Goal: Information Seeking & Learning: Find specific fact

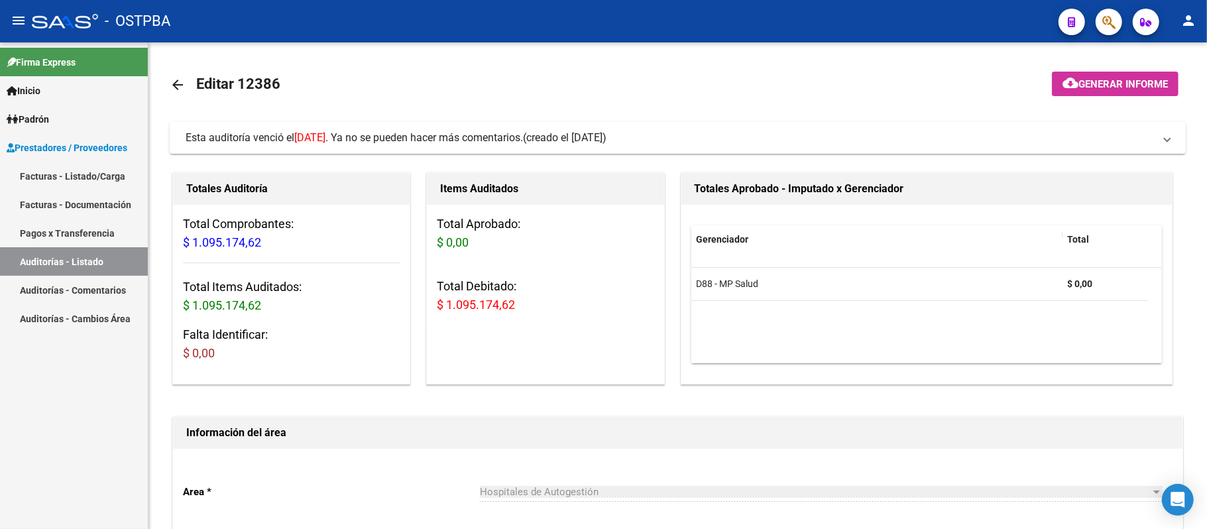
scroll to position [353, 0]
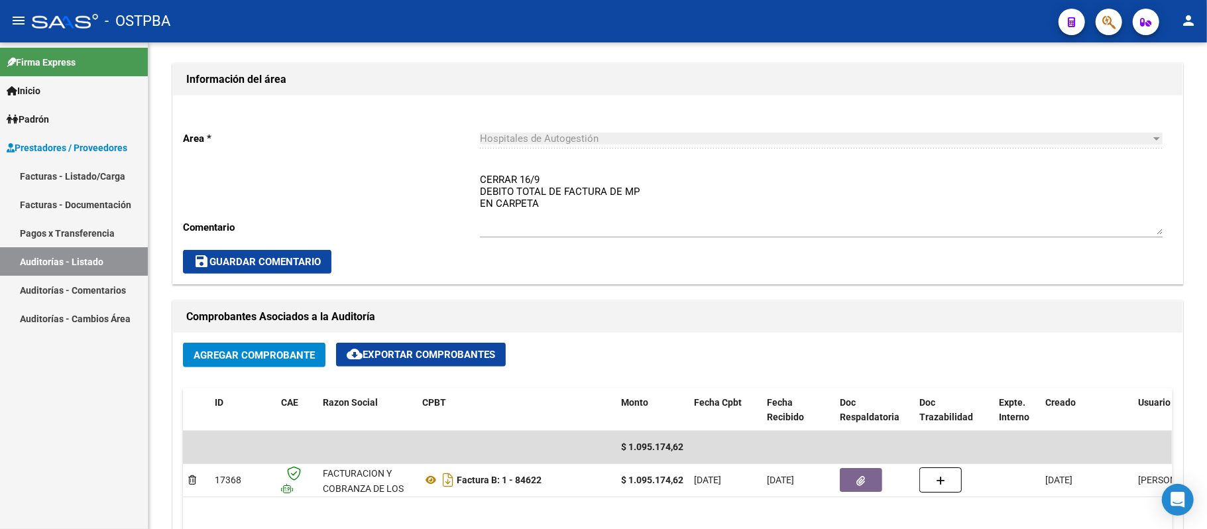
click at [62, 262] on link "Auditorías - Listado" at bounding box center [74, 261] width 148 height 28
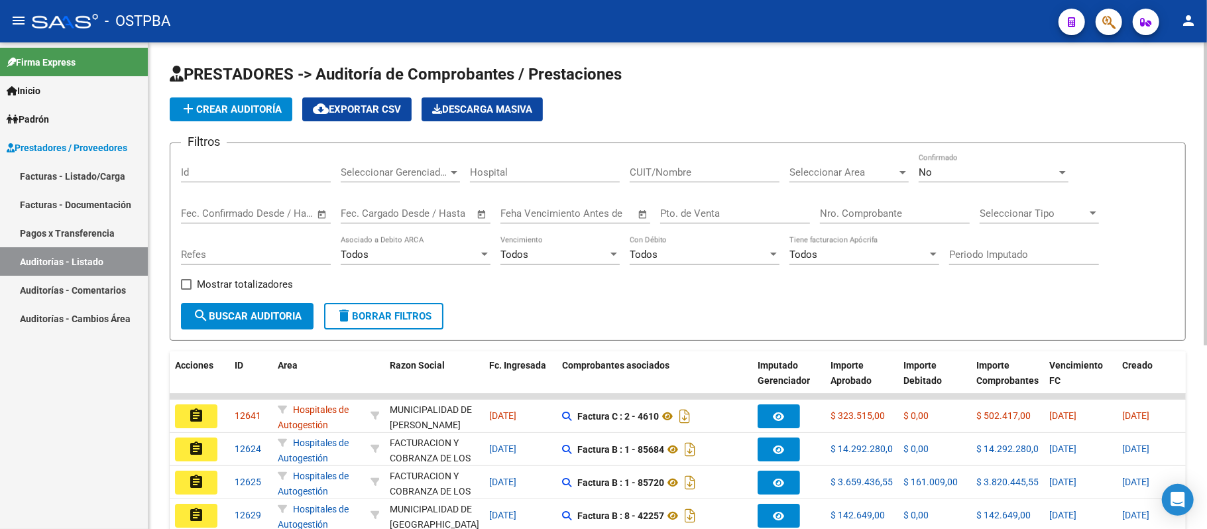
click at [844, 212] on input "Nro. Comprobante" at bounding box center [895, 213] width 150 height 12
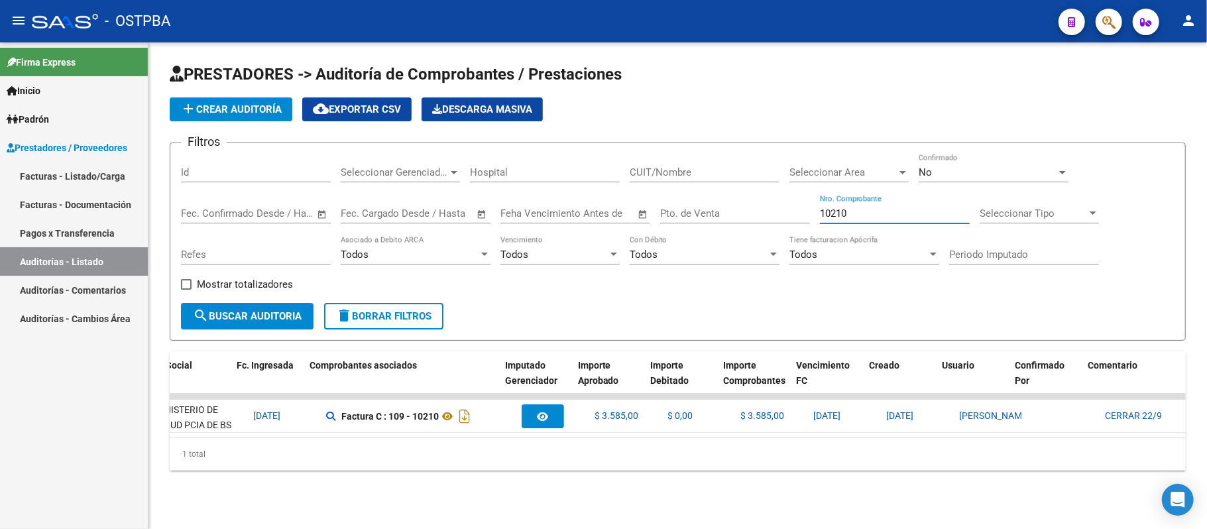
scroll to position [0, 254]
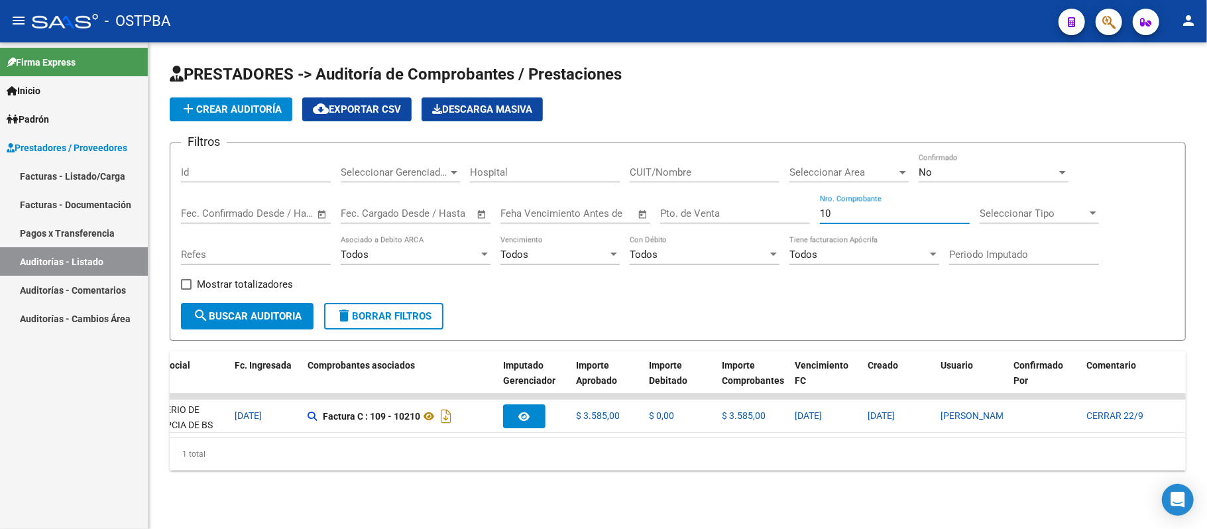
type input "1"
type input "7"
type input "2"
type input "1"
click at [879, 213] on input "Nro. Comprobante" at bounding box center [895, 213] width 150 height 12
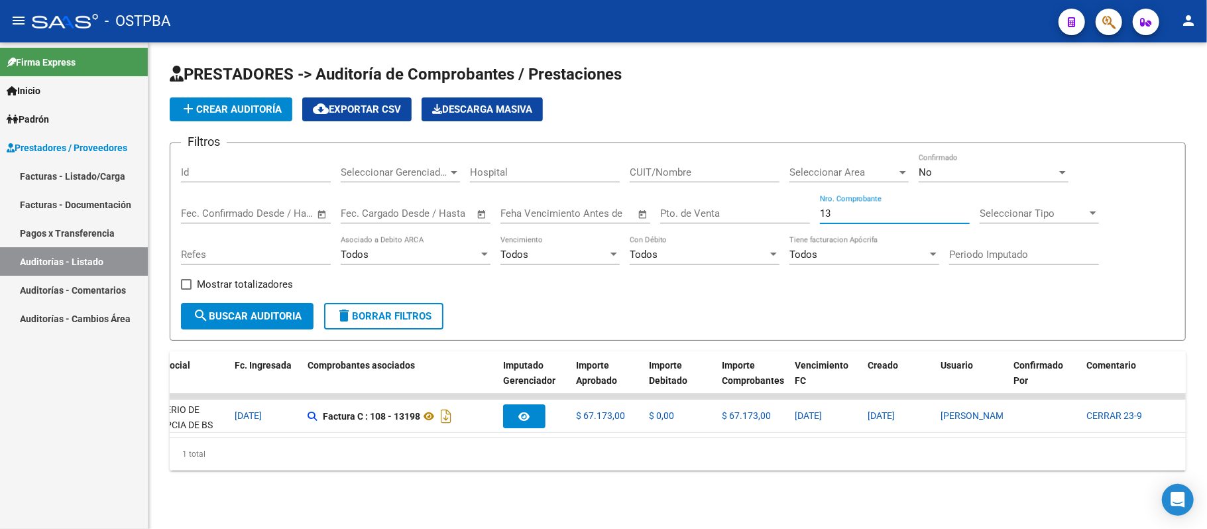
type input "1"
type input "2"
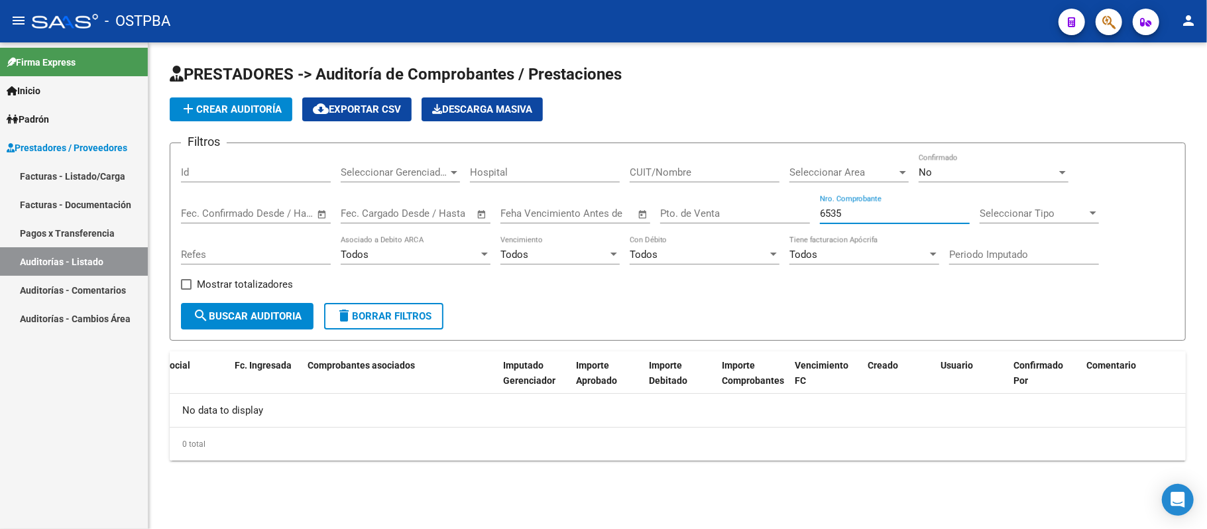
scroll to position [0, 0]
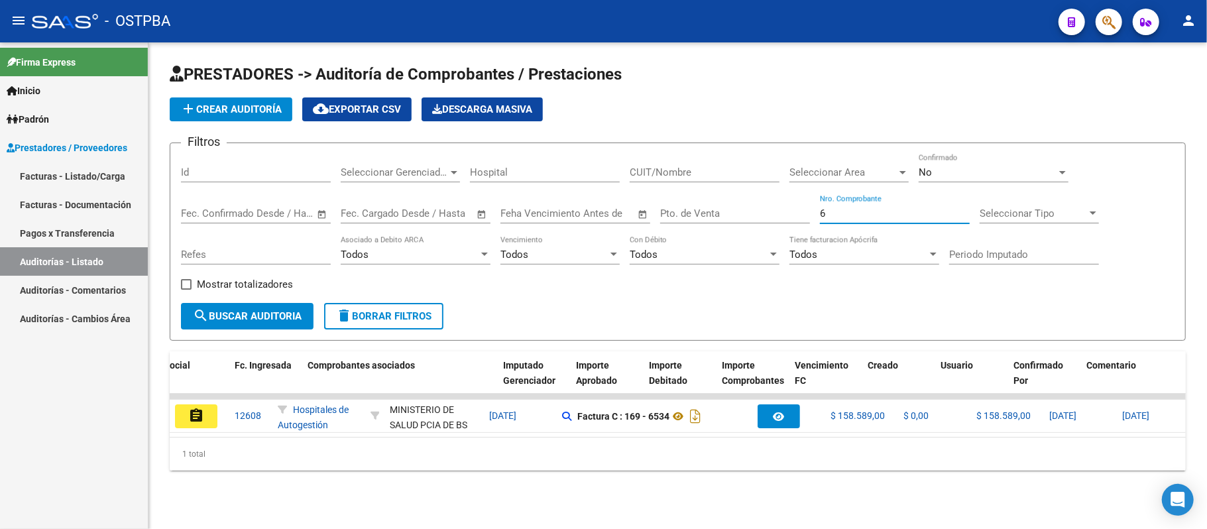
click at [877, 218] on input "6" at bounding box center [895, 213] width 150 height 12
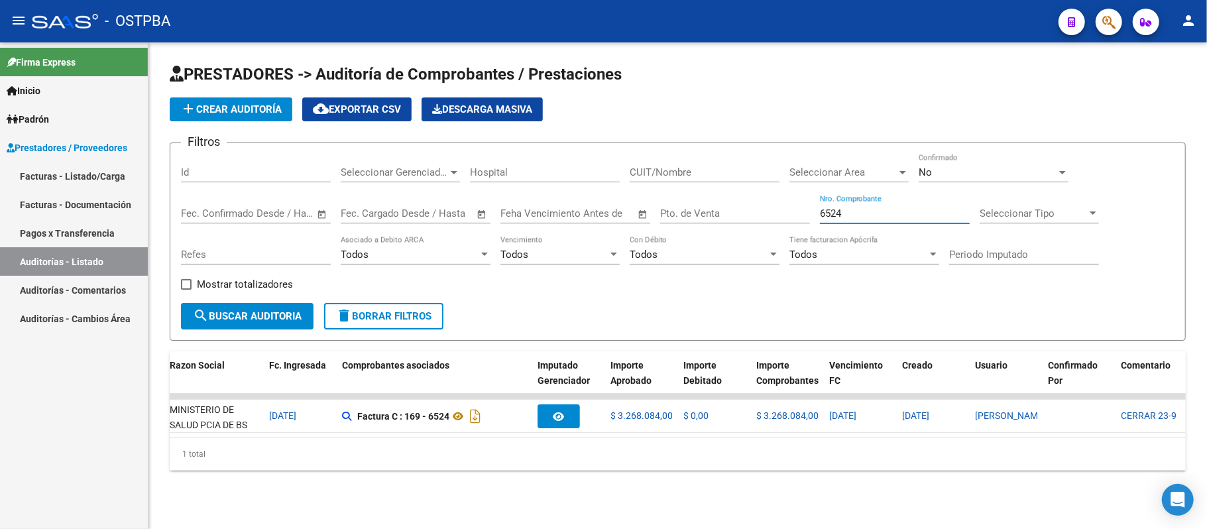
scroll to position [0, 236]
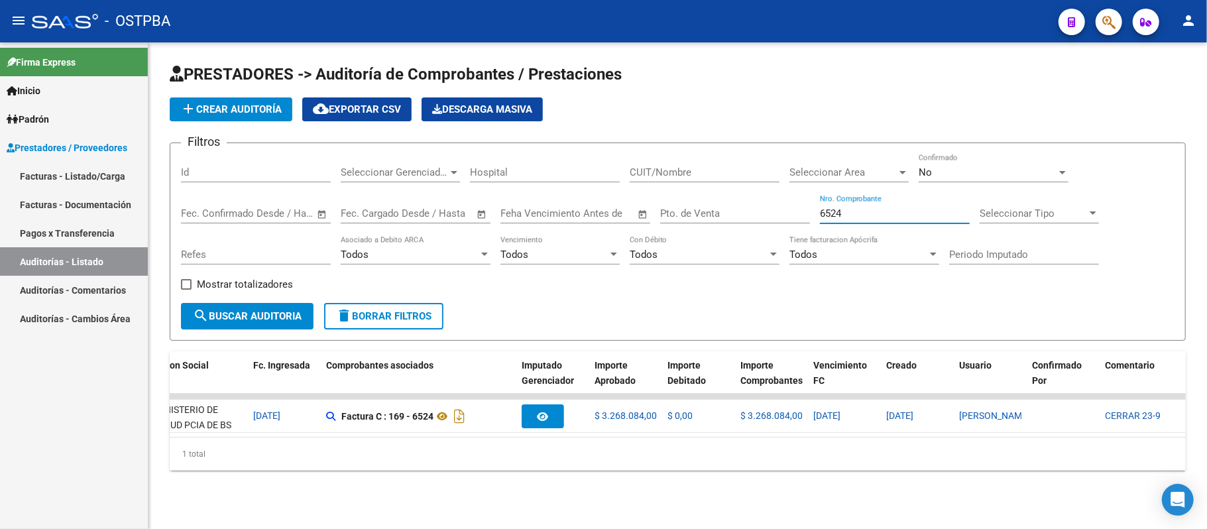
drag, startPoint x: 849, startPoint y: 213, endPoint x: 785, endPoint y: 213, distance: 63.6
click at [785, 213] on div "Filtros Id Seleccionar Gerenciador Seleccionar Gerenciador Hospital CUIT/Nombre…" at bounding box center [677, 228] width 993 height 149
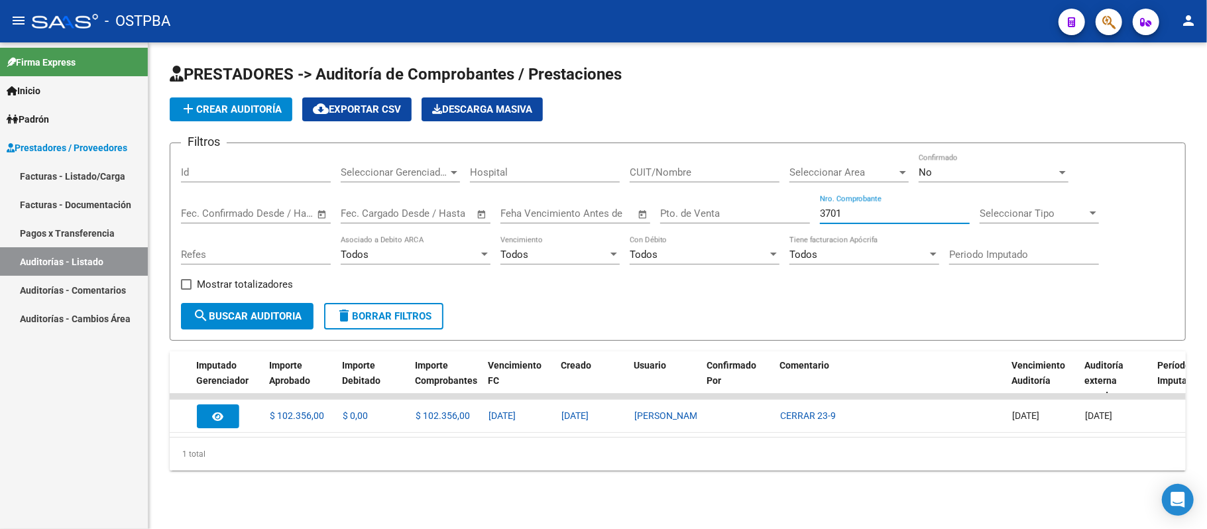
scroll to position [0, 586]
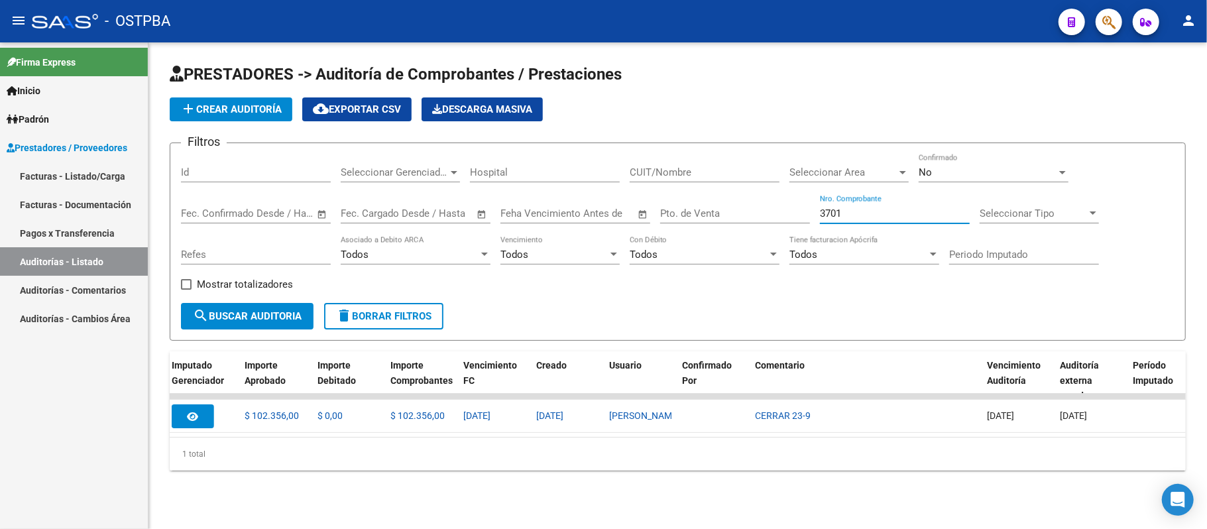
drag, startPoint x: 853, startPoint y: 212, endPoint x: 729, endPoint y: 237, distance: 127.1
click at [751, 219] on div "Filtros Id Seleccionar Gerenciador Seleccionar Gerenciador Hospital CUIT/Nombre…" at bounding box center [677, 228] width 993 height 149
drag, startPoint x: 852, startPoint y: 216, endPoint x: 751, endPoint y: 211, distance: 101.5
click at [751, 211] on div "Filtros Id Seleccionar Gerenciador Seleccionar Gerenciador Hospital CUIT/Nombre…" at bounding box center [677, 228] width 993 height 149
type input "7"
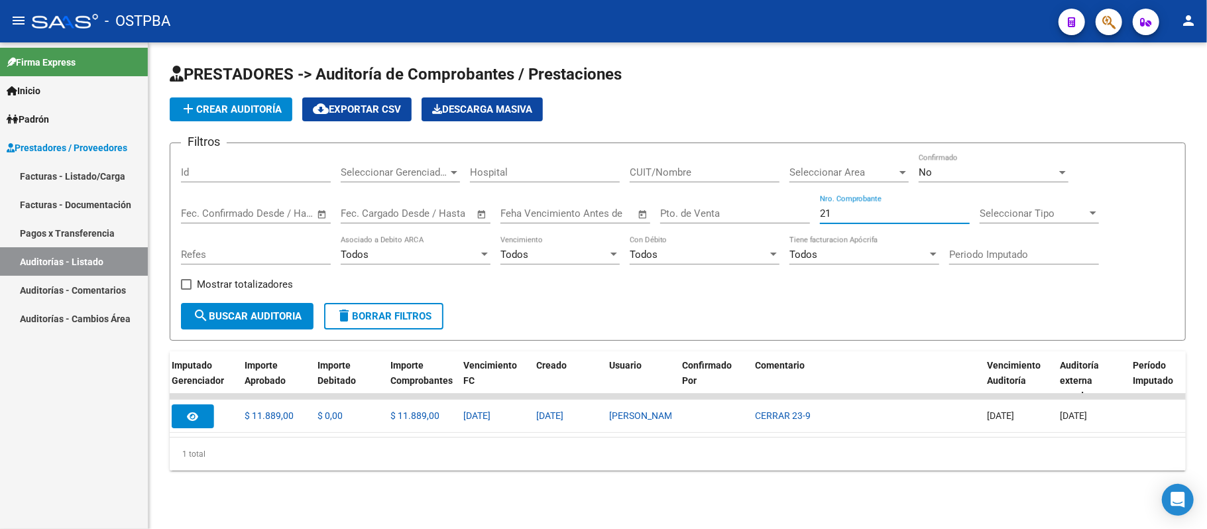
type input "2"
click at [851, 207] on div "14021 Nro. Comprobante" at bounding box center [895, 209] width 150 height 28
type input "1"
click at [851, 207] on input "Nro. Comprobante" at bounding box center [895, 213] width 150 height 12
type input "2"
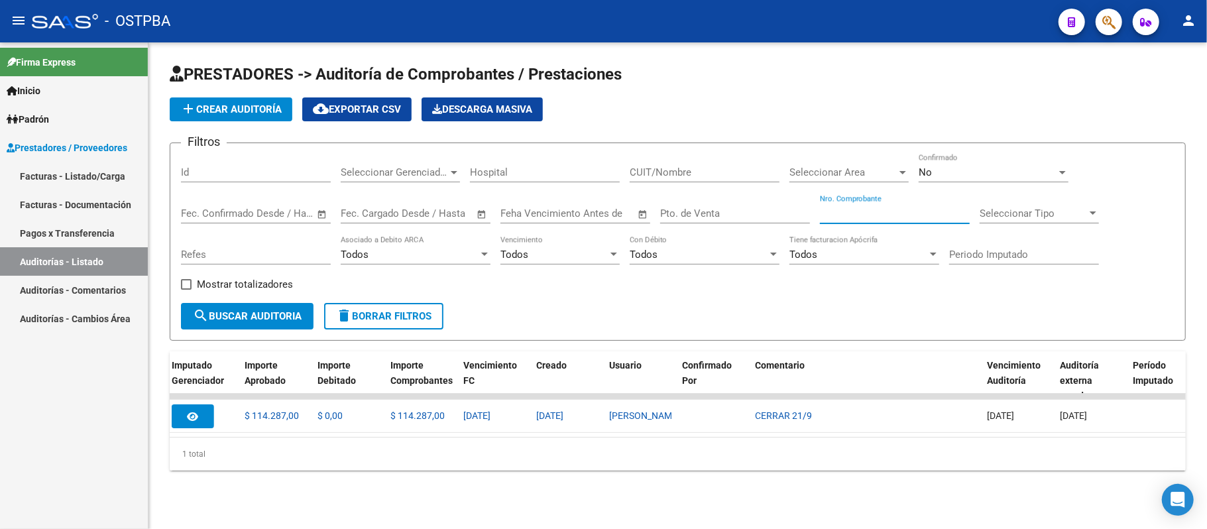
click at [851, 207] on input "Nro. Comprobante" at bounding box center [895, 213] width 150 height 12
type input "8"
click at [851, 207] on input "Nro. Comprobante" at bounding box center [895, 213] width 150 height 12
click at [851, 207] on input "6551" at bounding box center [895, 213] width 150 height 12
click at [851, 207] on input "6534" at bounding box center [895, 213] width 150 height 12
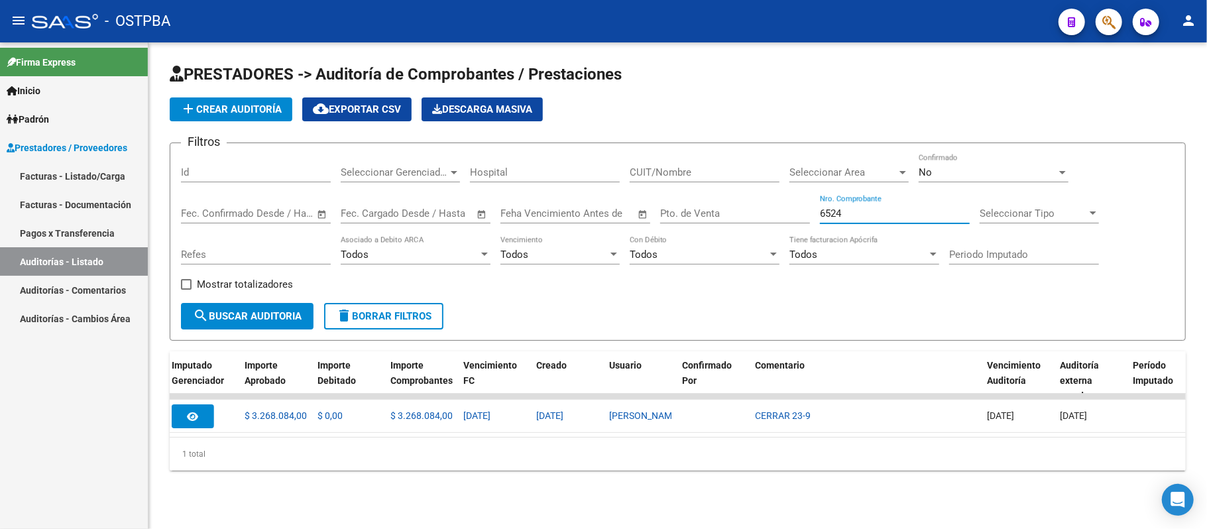
click at [851, 207] on input "6524" at bounding box center [895, 213] width 150 height 12
type input "6"
click at [851, 207] on input "3701" at bounding box center [895, 213] width 150 height 12
type input "3"
type input "2"
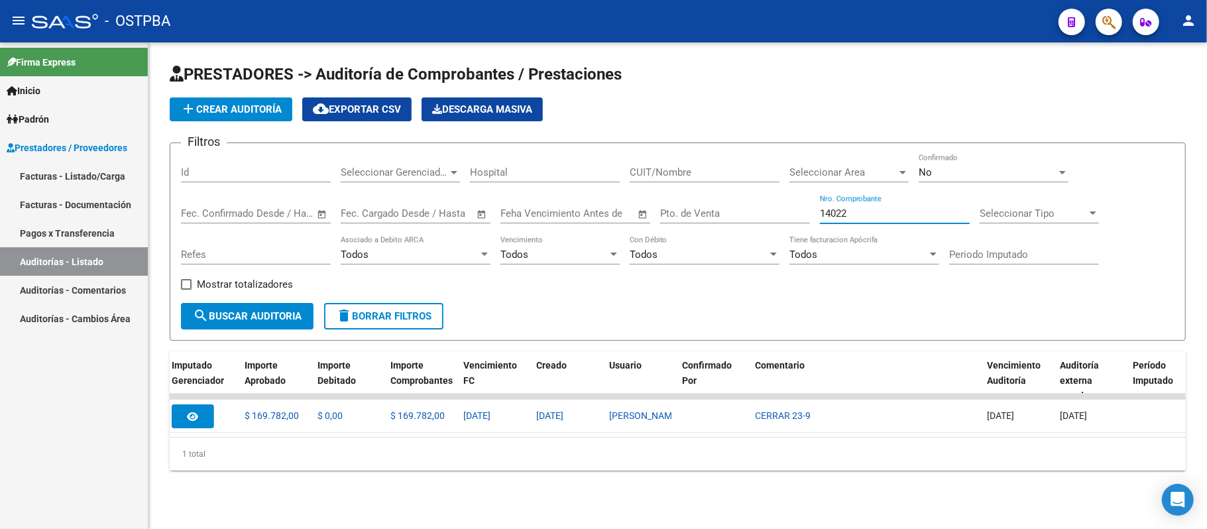
click at [851, 207] on input "14022" at bounding box center [895, 213] width 150 height 12
type input "1"
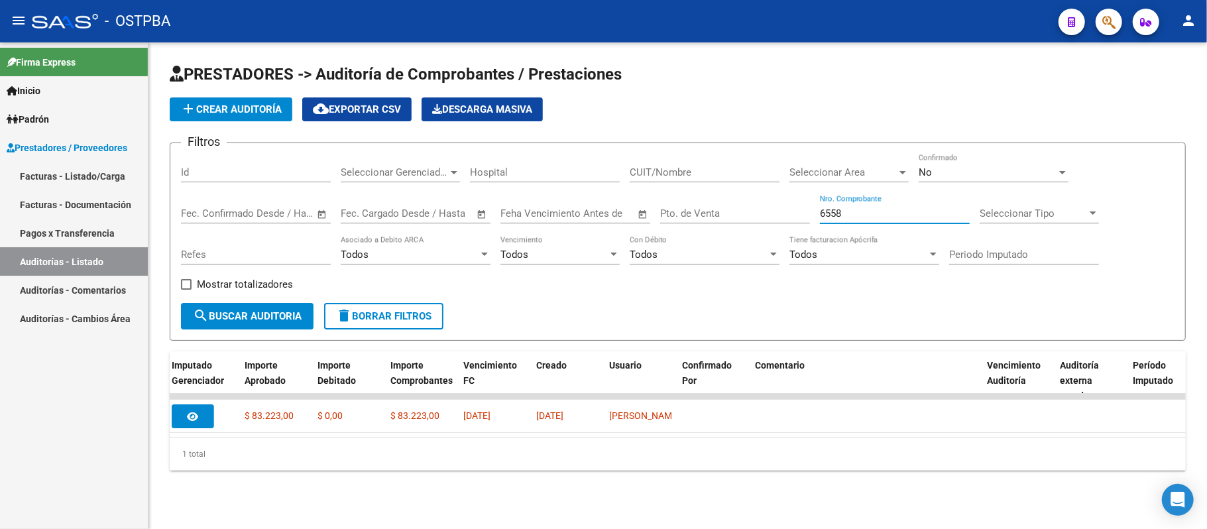
type input "6558"
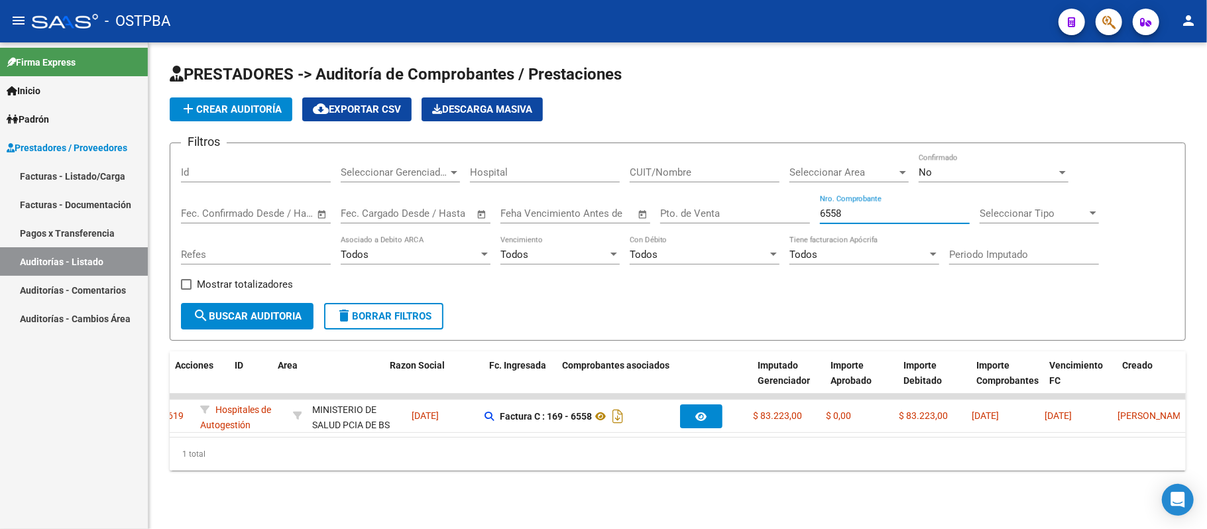
scroll to position [0, 0]
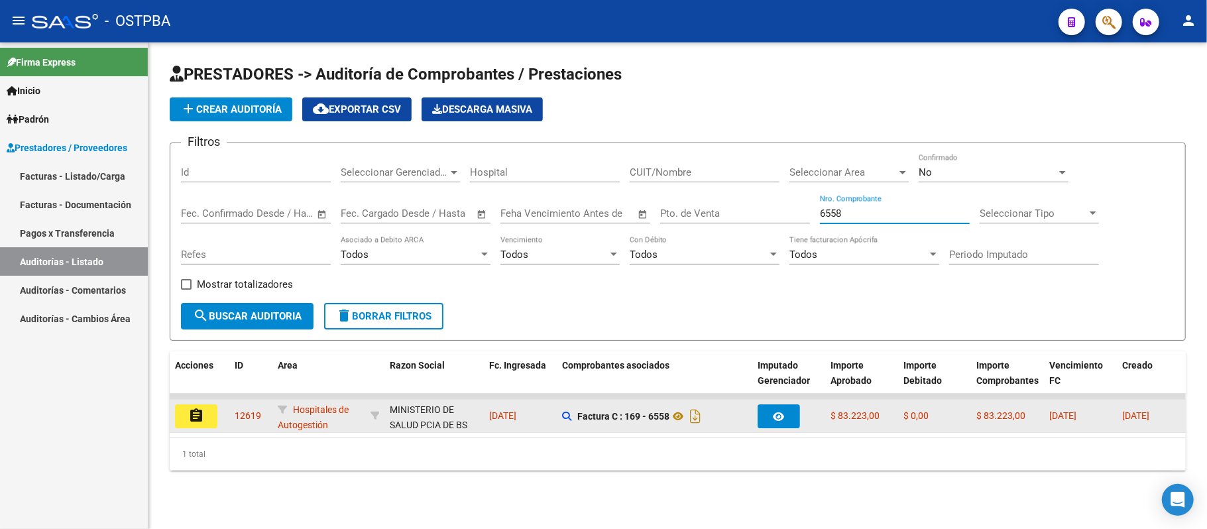
click at [186, 419] on button "assignment" at bounding box center [196, 416] width 42 height 24
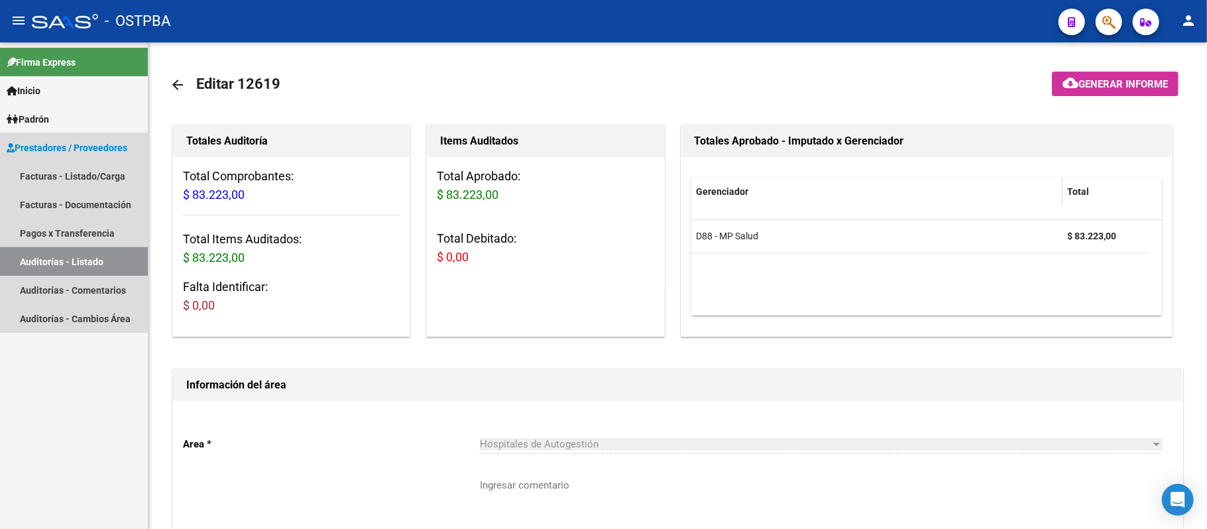
click at [57, 257] on link "Auditorías - Listado" at bounding box center [74, 261] width 148 height 28
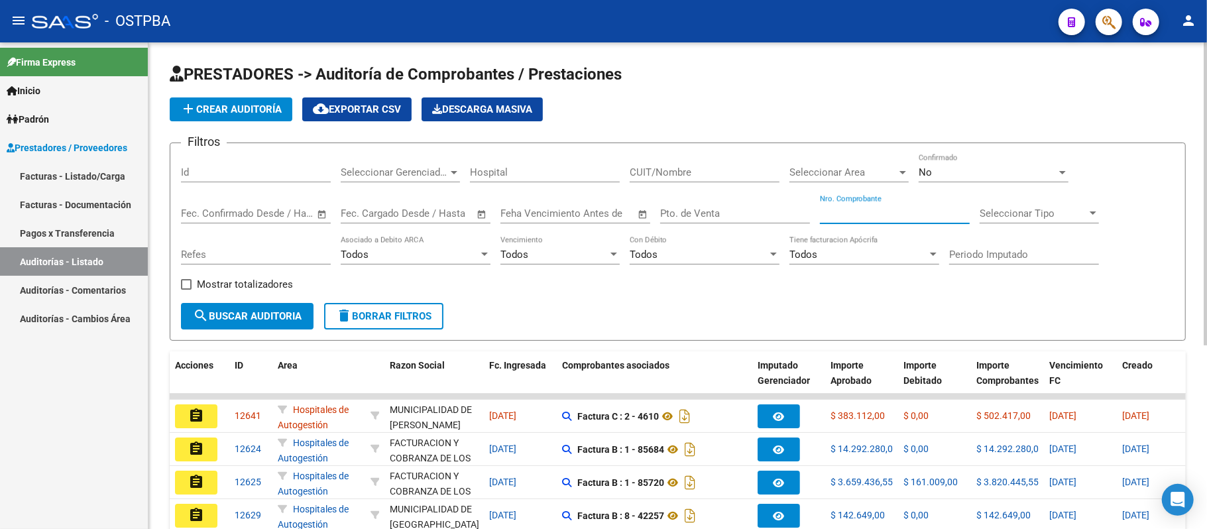
click at [855, 215] on input "Nro. Comprobante" at bounding box center [895, 213] width 150 height 12
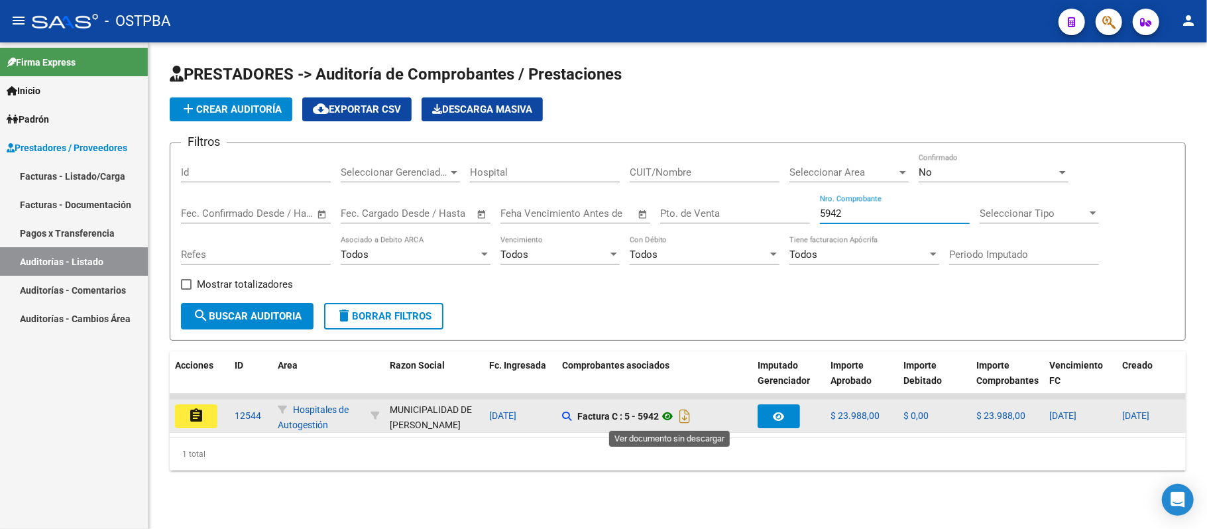
type input "5942"
click at [672, 413] on icon at bounding box center [667, 416] width 17 height 16
click at [184, 413] on button "assignment" at bounding box center [196, 416] width 42 height 24
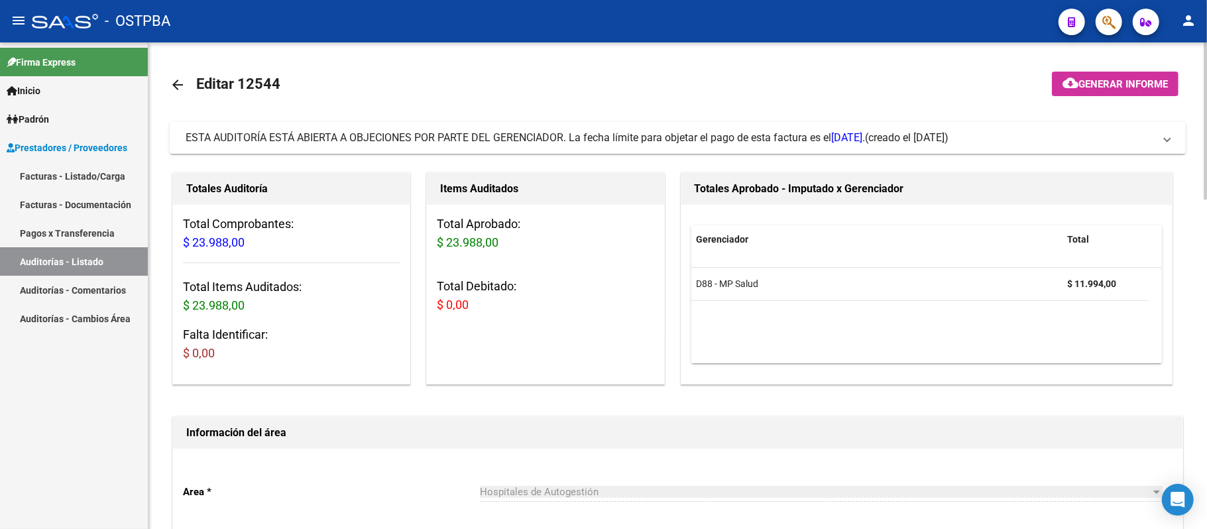
click at [98, 261] on link "Auditorías - Listado" at bounding box center [74, 261] width 148 height 28
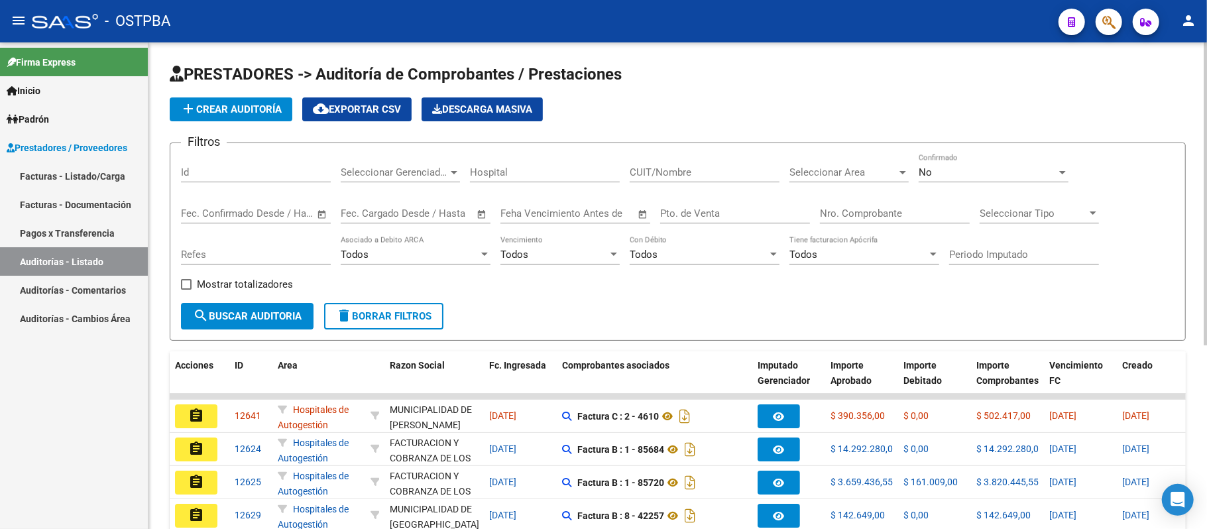
click at [835, 212] on input "Nro. Comprobante" at bounding box center [895, 213] width 150 height 12
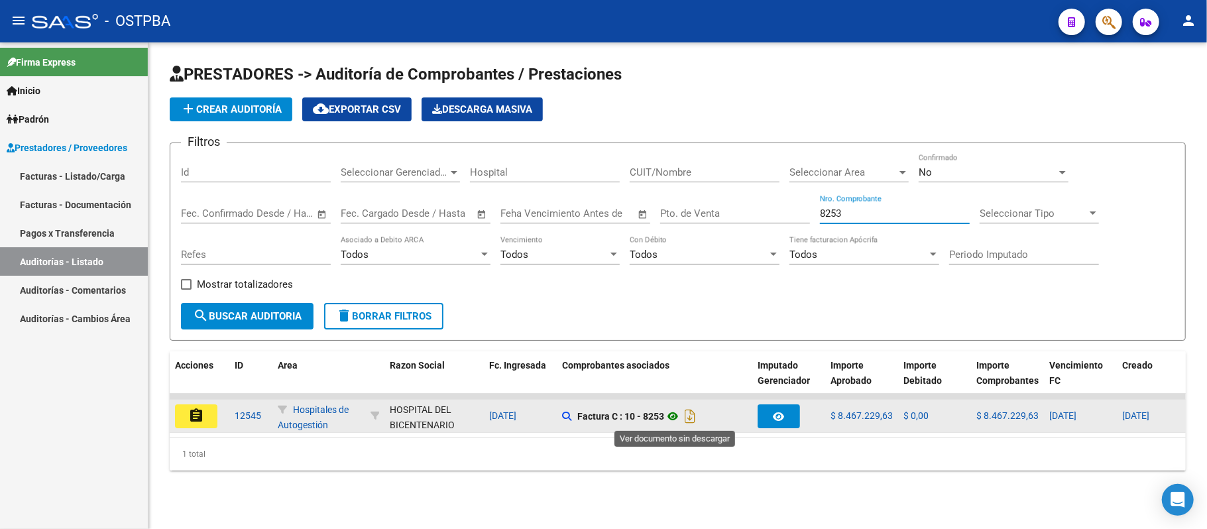
type input "8253"
click at [677, 419] on icon at bounding box center [672, 416] width 17 height 16
click at [201, 420] on mat-icon "assignment" at bounding box center [196, 416] width 16 height 16
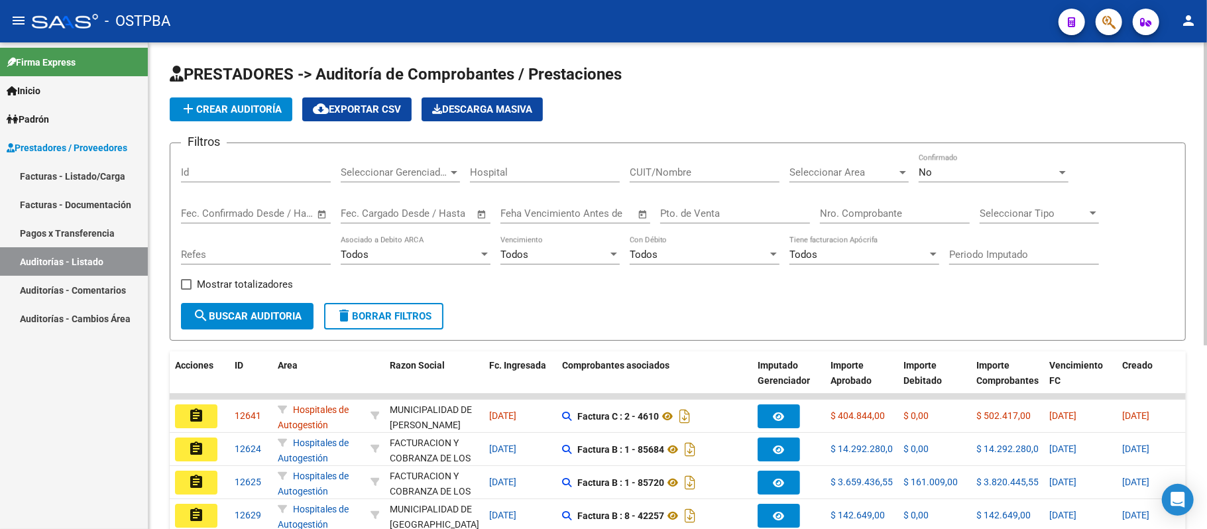
click at [888, 212] on input "Nro. Comprobante" at bounding box center [895, 213] width 150 height 12
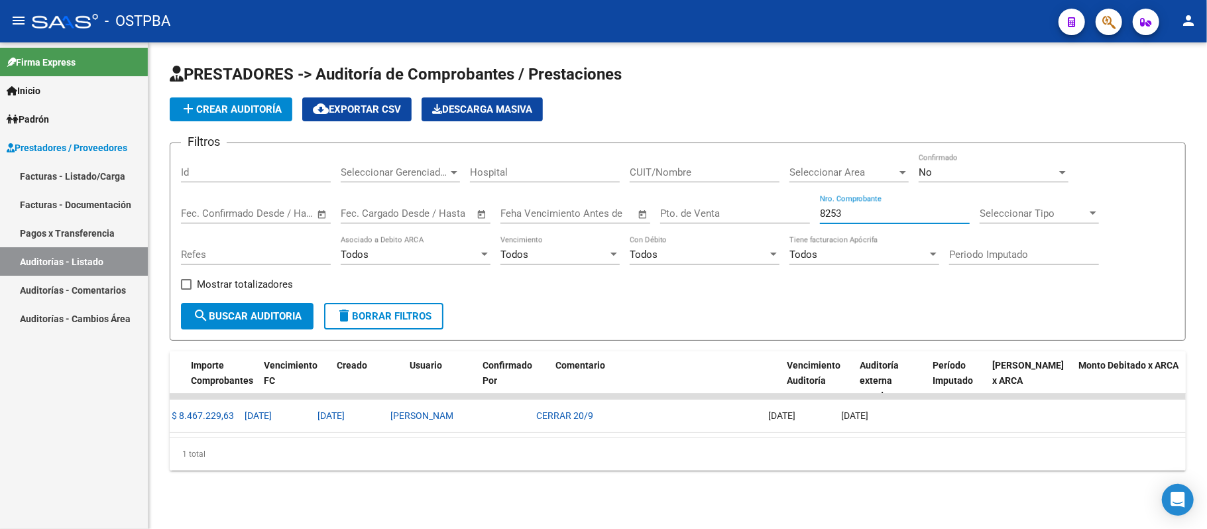
scroll to position [0, 838]
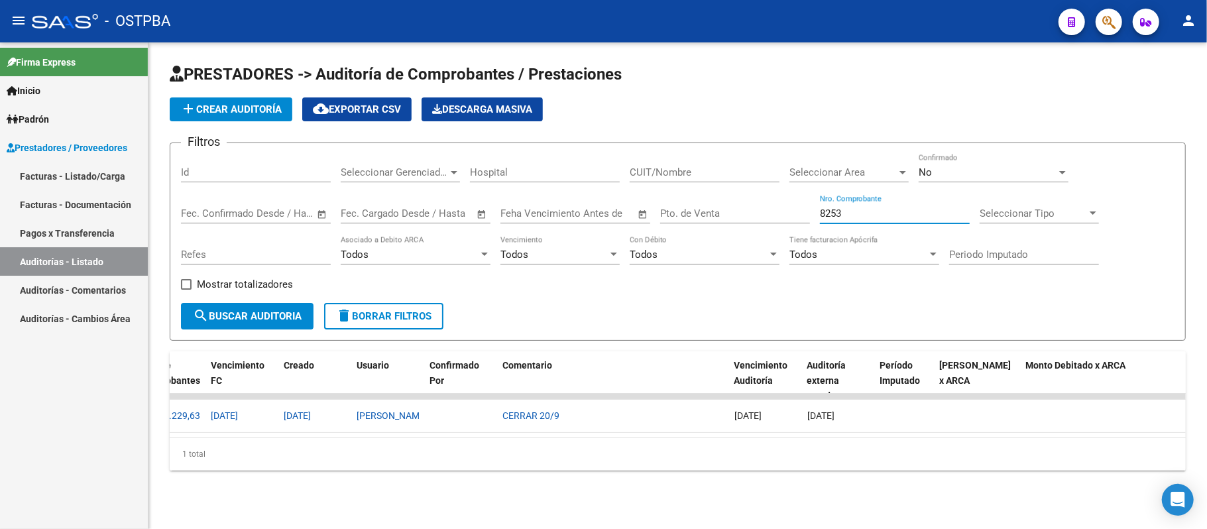
drag, startPoint x: 872, startPoint y: 208, endPoint x: 749, endPoint y: 211, distance: 123.3
click at [749, 211] on div "Filtros Id Seleccionar Gerenciador Seleccionar Gerenciador Hospital CUIT/Nombre…" at bounding box center [677, 228] width 993 height 149
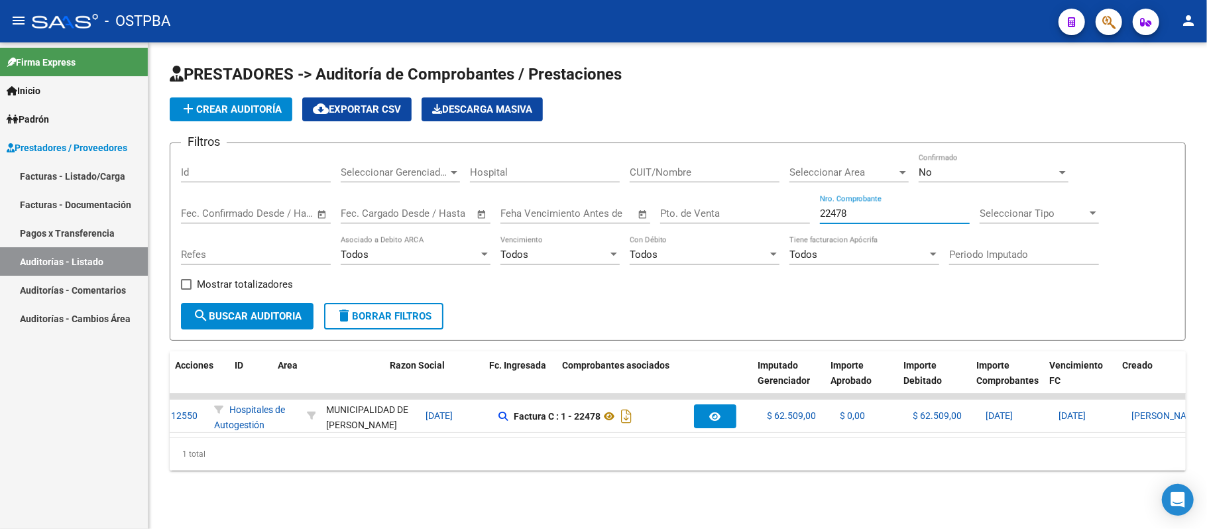
scroll to position [0, 0]
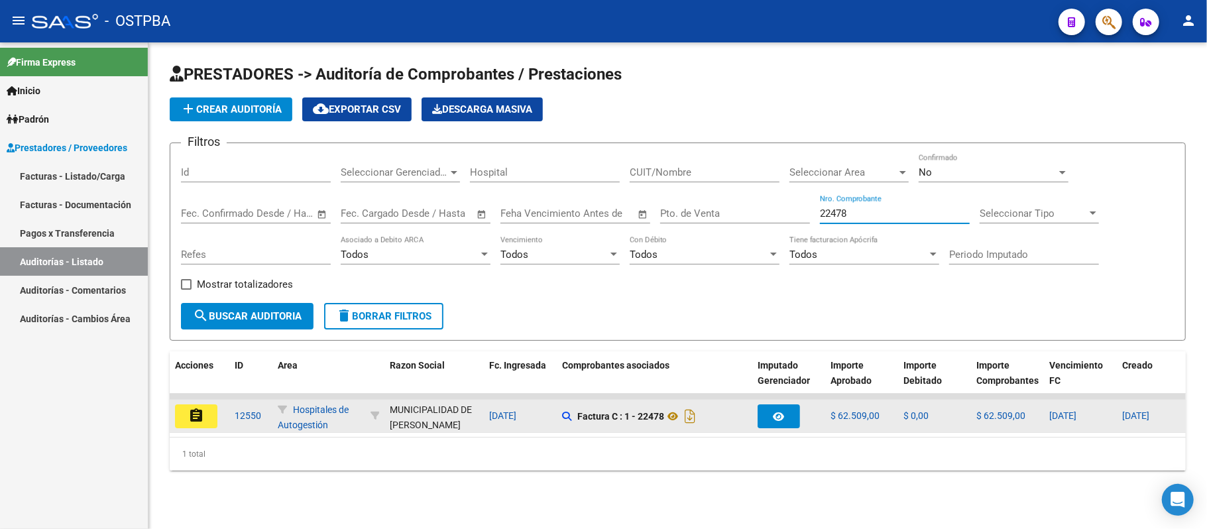
type input "22478"
click at [192, 419] on mat-icon "assignment" at bounding box center [196, 416] width 16 height 16
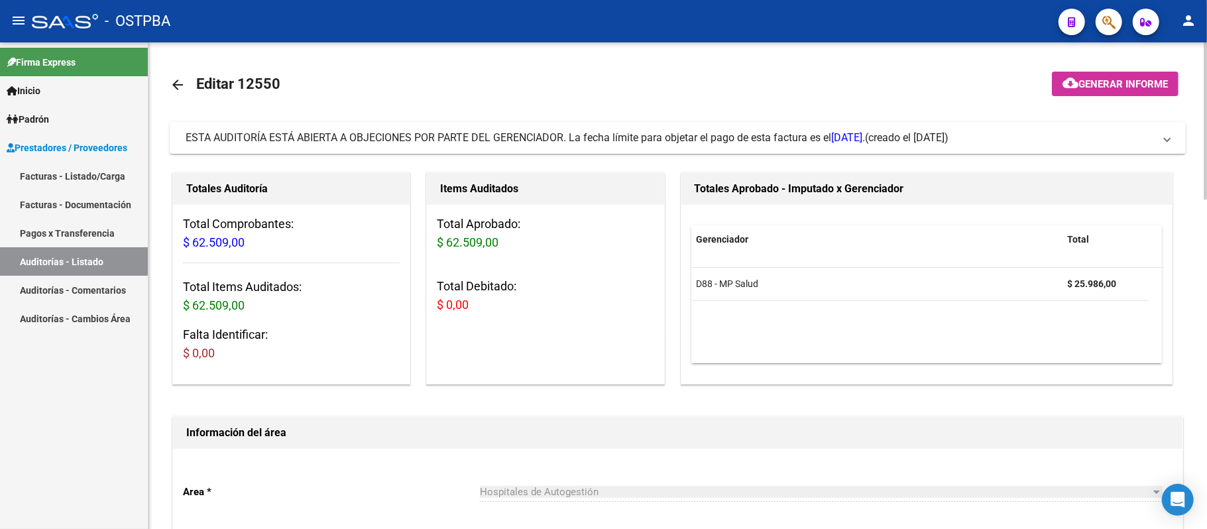
click at [75, 264] on link "Auditorías - Listado" at bounding box center [74, 261] width 148 height 28
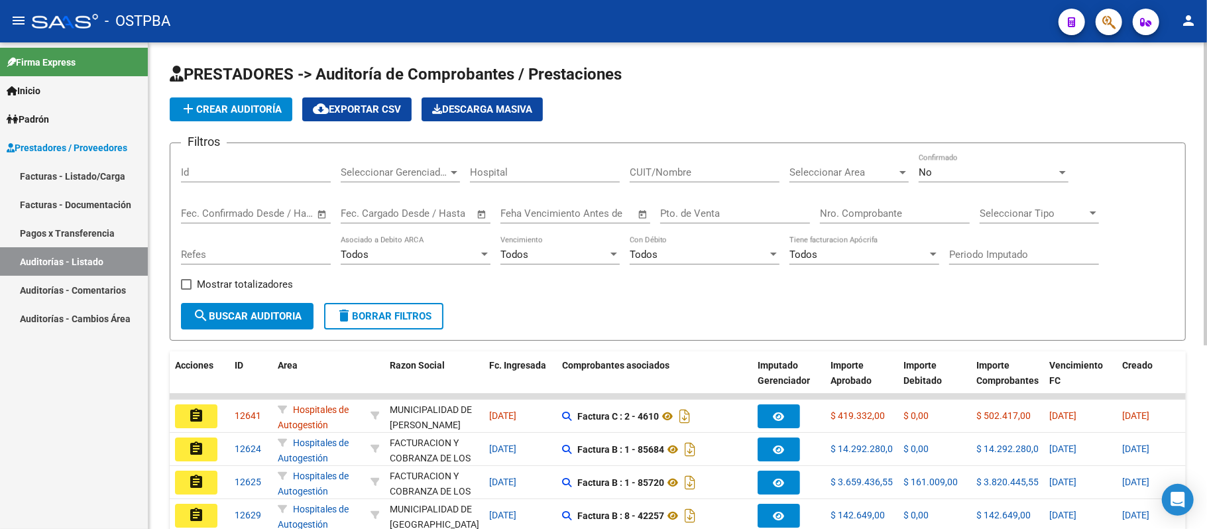
click at [835, 208] on input "Nro. Comprobante" at bounding box center [895, 213] width 150 height 12
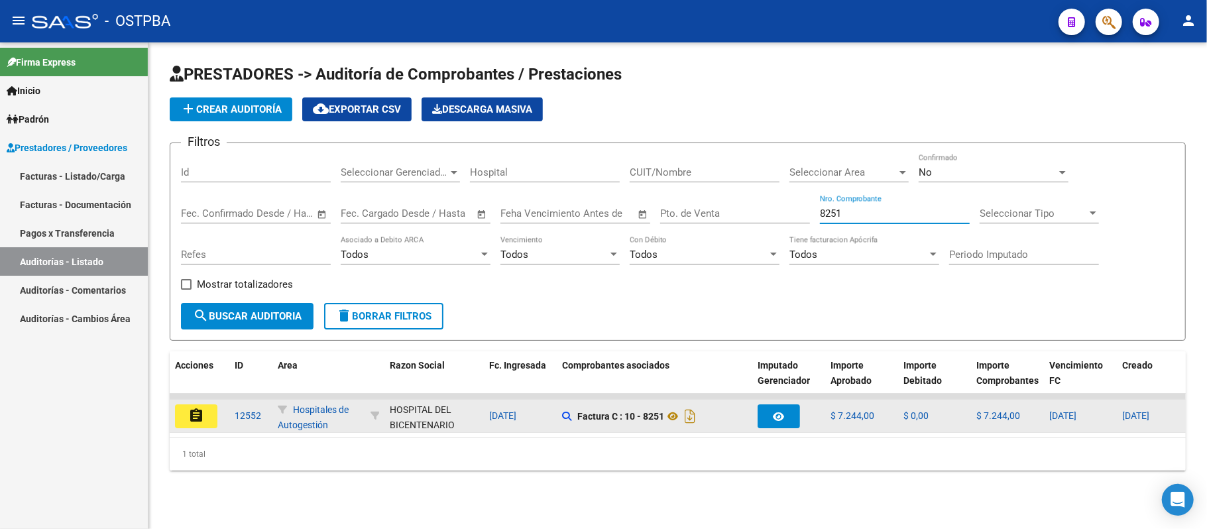
type input "8251"
click at [197, 411] on mat-icon "assignment" at bounding box center [196, 416] width 16 height 16
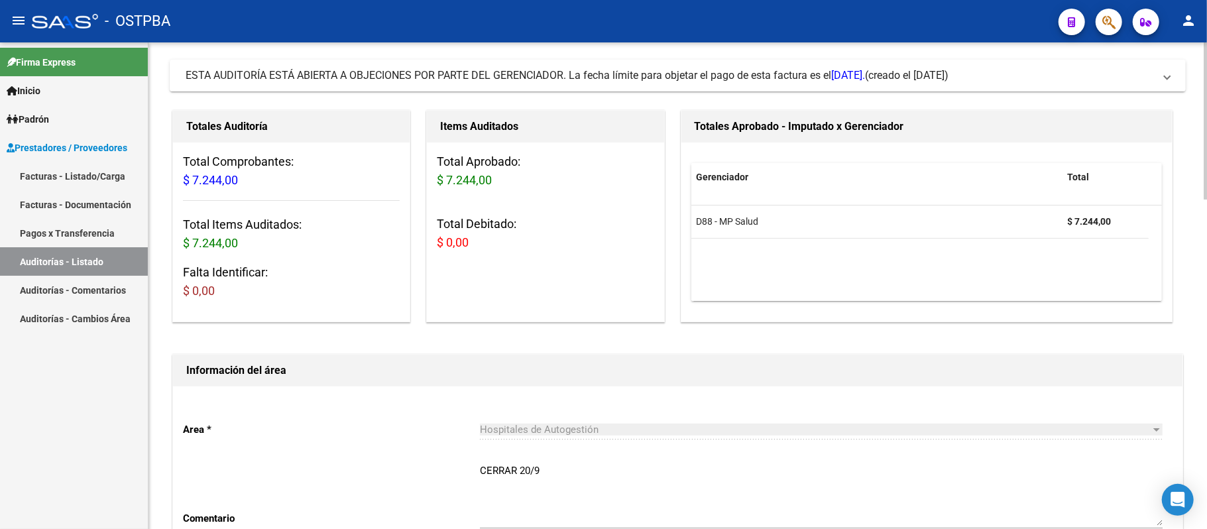
scroll to position [51, 0]
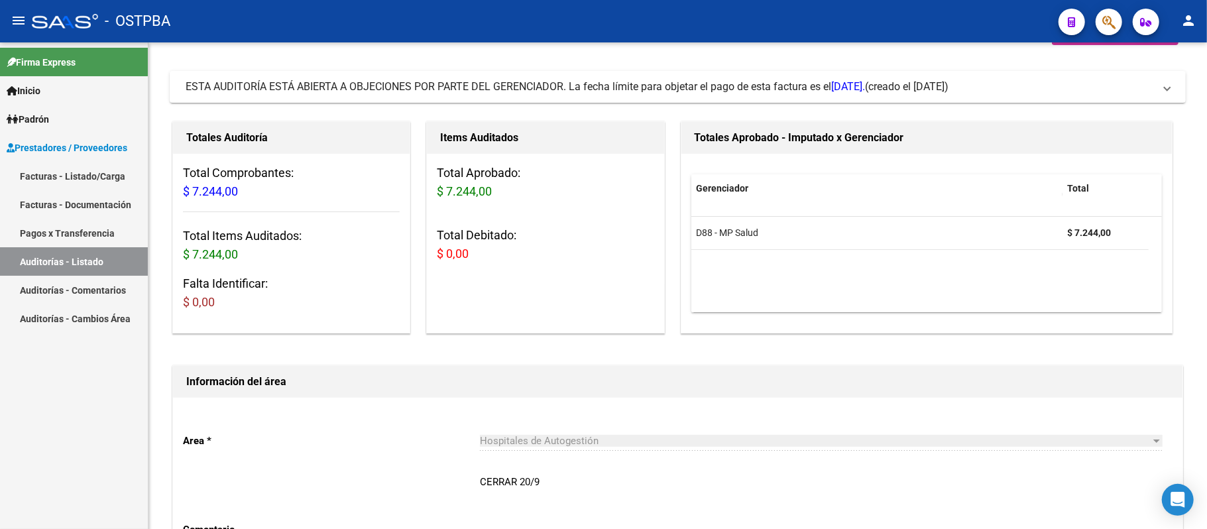
click at [91, 257] on link "Auditorías - Listado" at bounding box center [74, 261] width 148 height 28
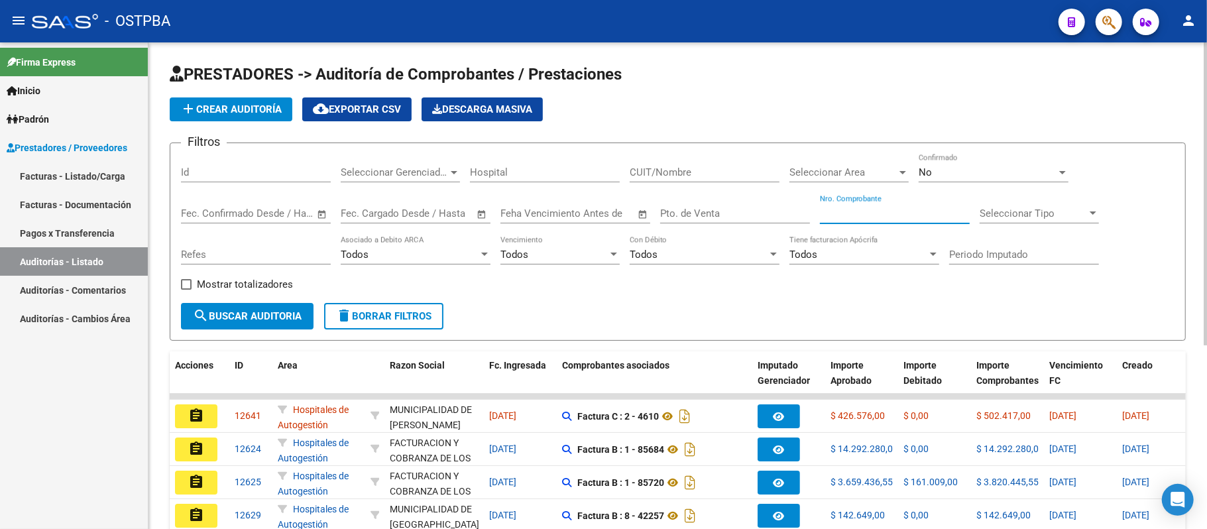
click at [857, 211] on input "Nro. Comprobante" at bounding box center [895, 213] width 150 height 12
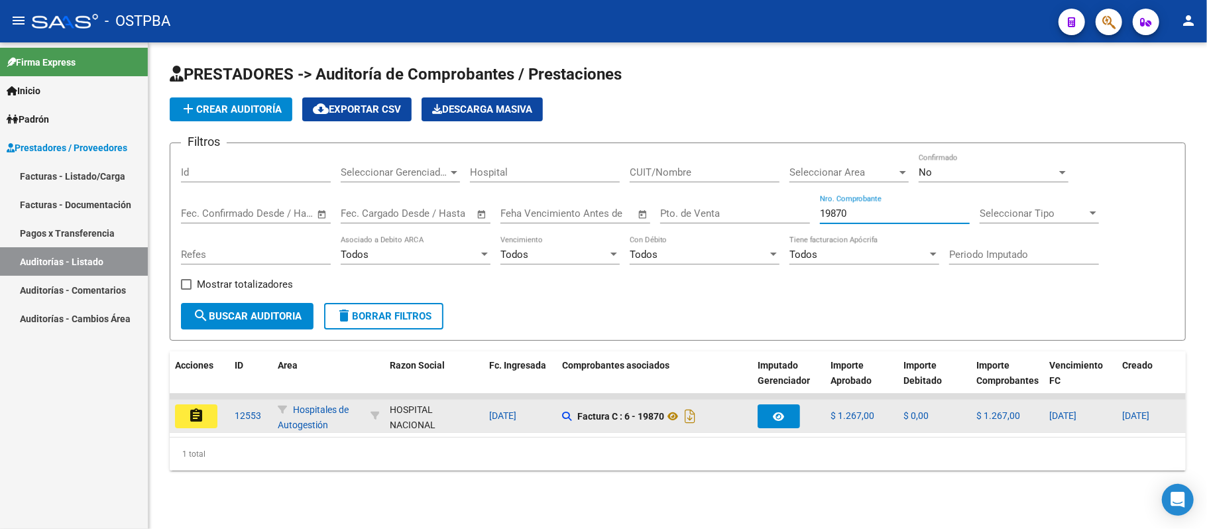
type input "19870"
click at [192, 419] on mat-icon "assignment" at bounding box center [196, 416] width 16 height 16
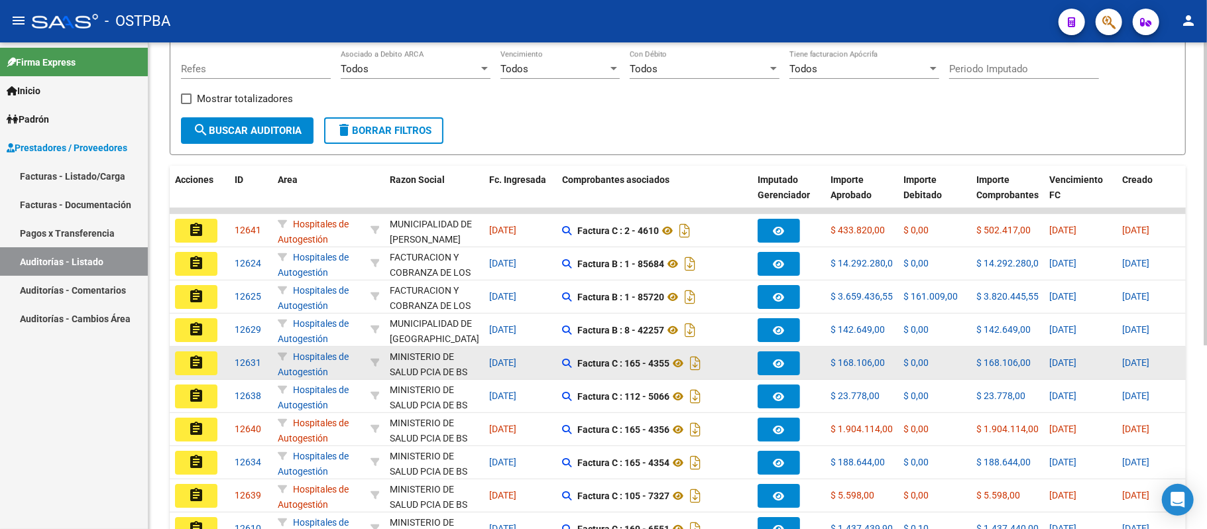
scroll to position [88, 0]
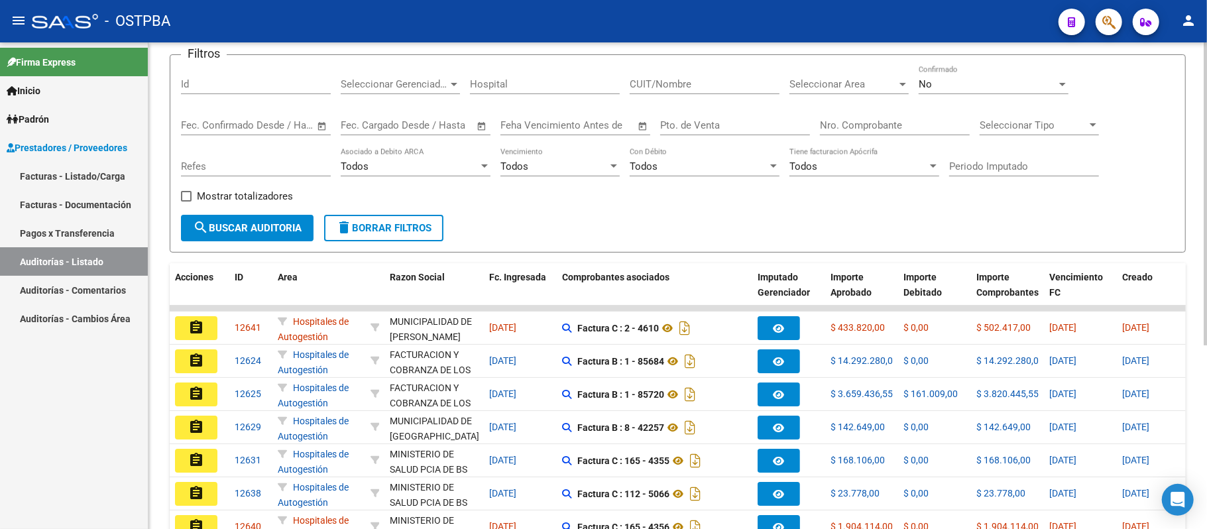
click at [867, 122] on input "Nro. Comprobante" at bounding box center [895, 125] width 150 height 12
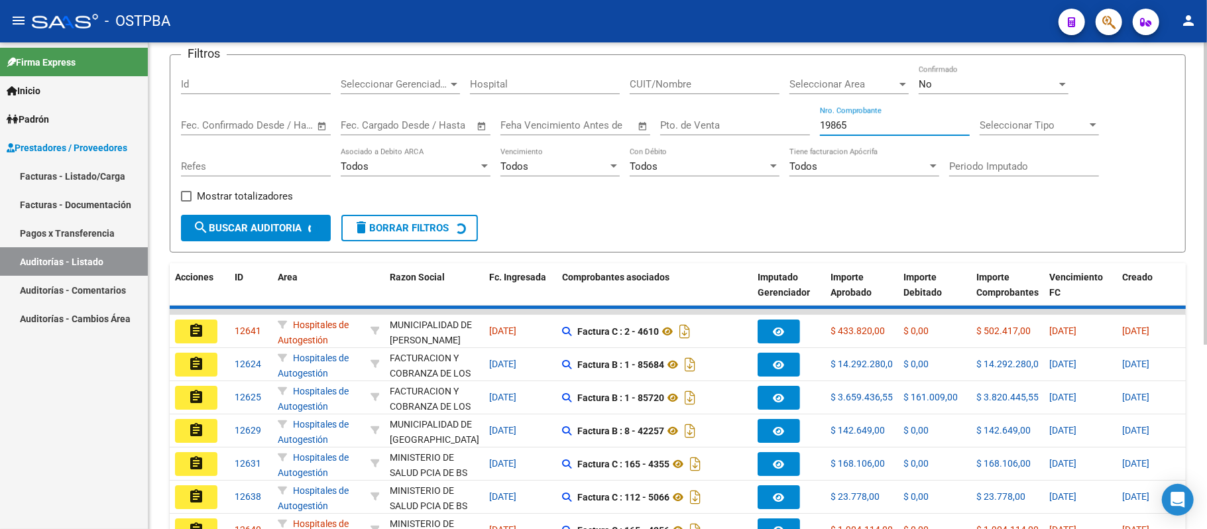
scroll to position [0, 0]
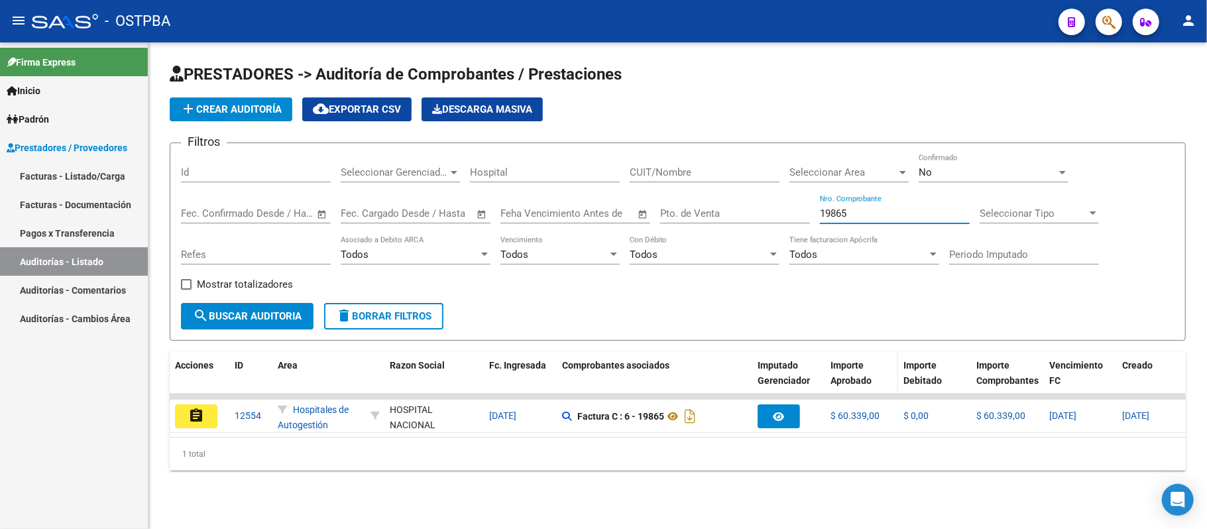
type input "19865"
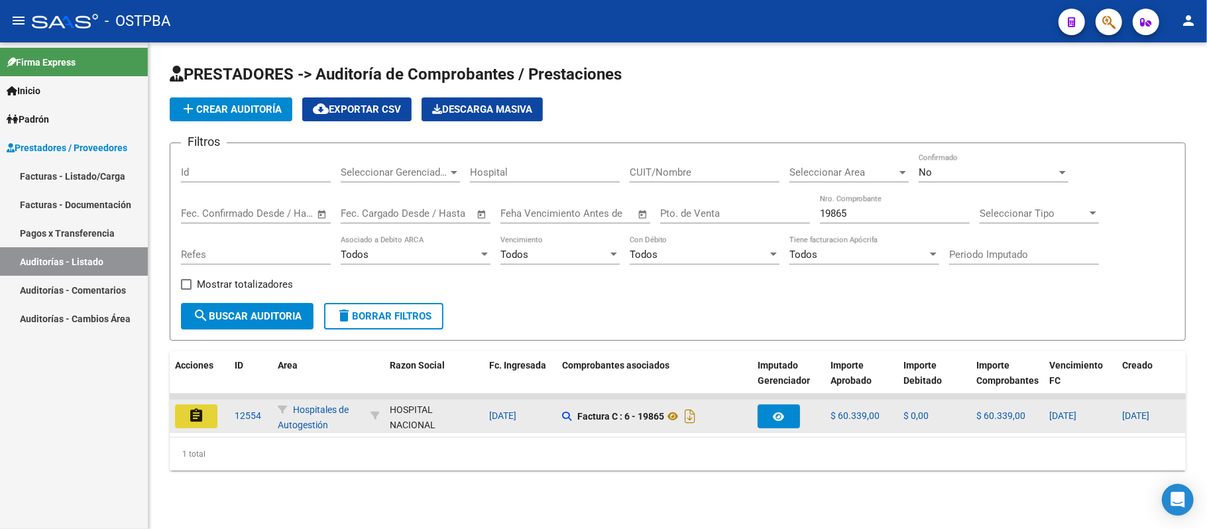
click at [210, 411] on button "assignment" at bounding box center [196, 416] width 42 height 24
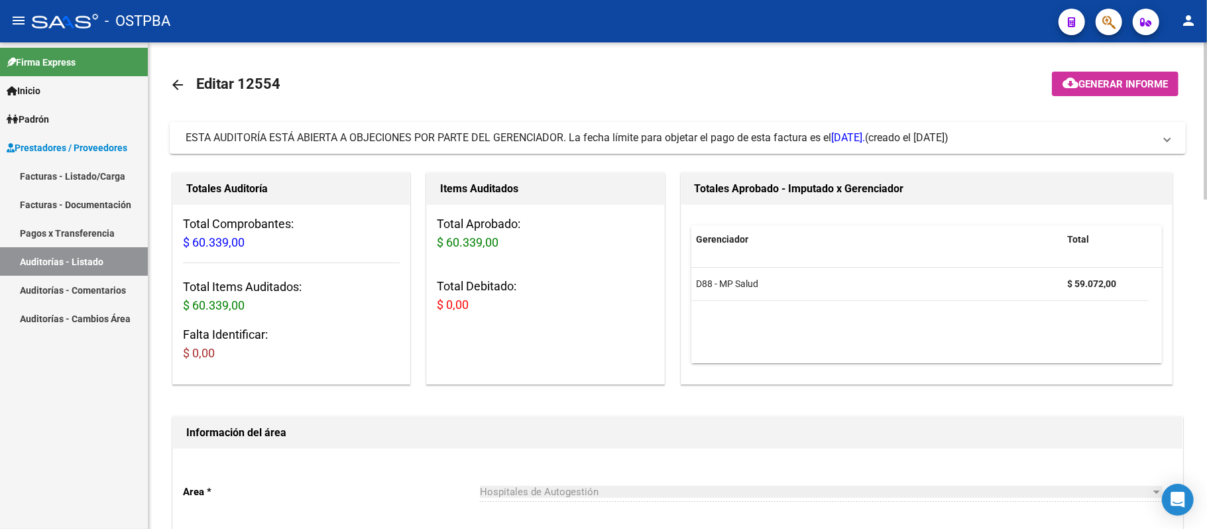
drag, startPoint x: 78, startPoint y: 261, endPoint x: 127, endPoint y: 258, distance: 49.1
click at [78, 261] on link "Auditorías - Listado" at bounding box center [74, 261] width 148 height 28
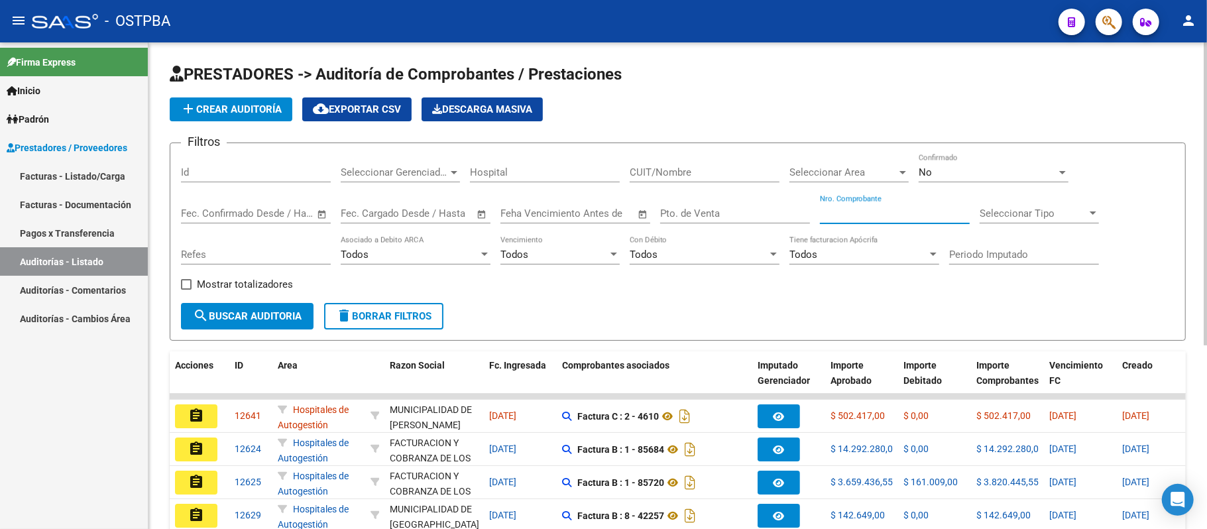
click at [846, 213] on input "Nro. Comprobante" at bounding box center [895, 213] width 150 height 12
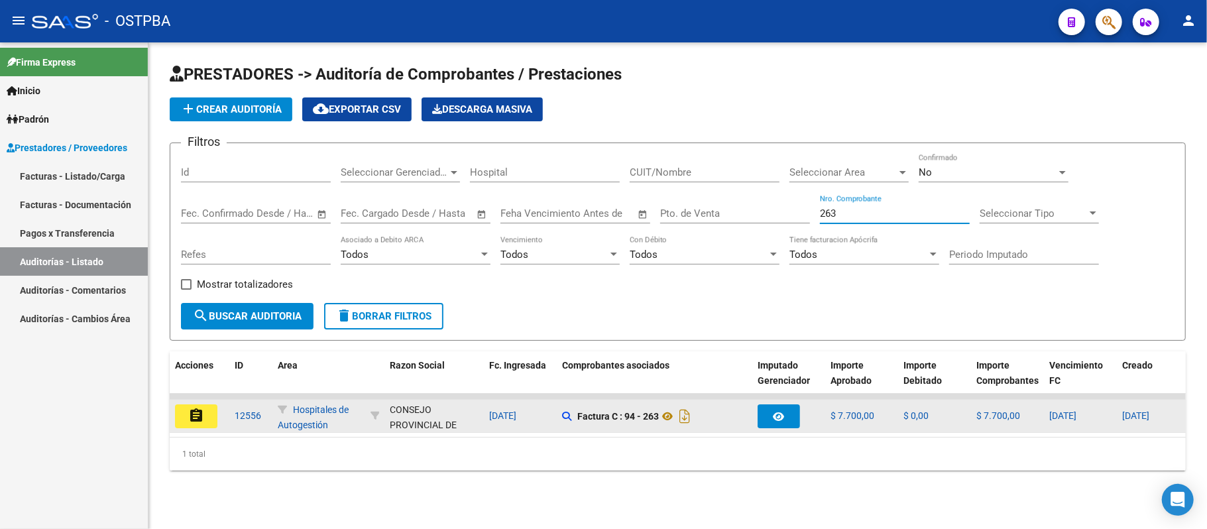
type input "263"
click at [189, 413] on mat-icon "assignment" at bounding box center [196, 416] width 16 height 16
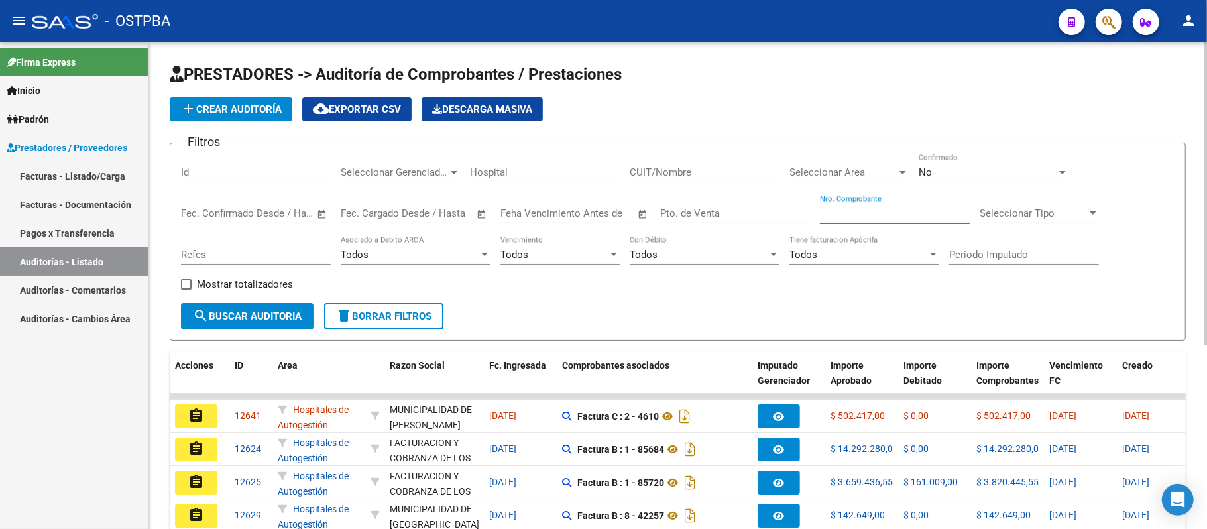
click at [879, 213] on input "Nro. Comprobante" at bounding box center [895, 213] width 150 height 12
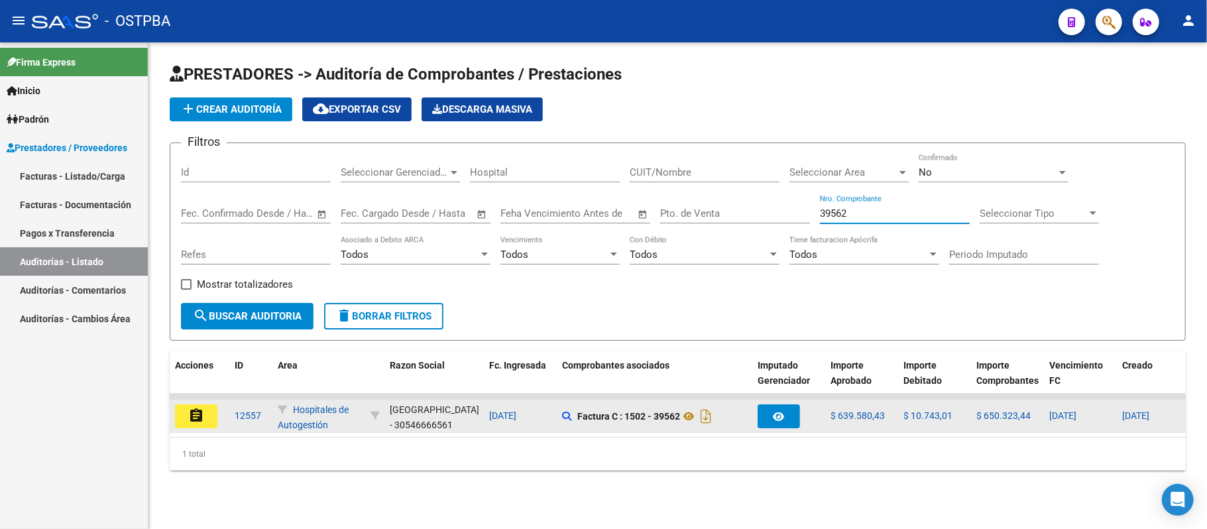
type input "39562"
click at [203, 411] on mat-icon "assignment" at bounding box center [196, 416] width 16 height 16
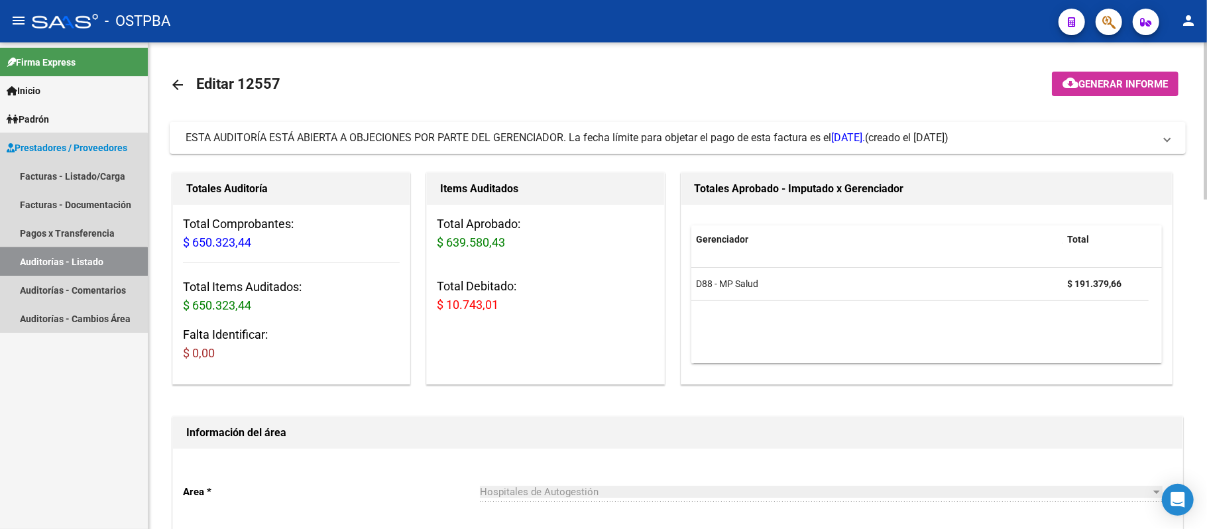
drag, startPoint x: 59, startPoint y: 261, endPoint x: 54, endPoint y: 254, distance: 8.5
click at [59, 261] on link "Auditorías - Listado" at bounding box center [74, 261] width 148 height 28
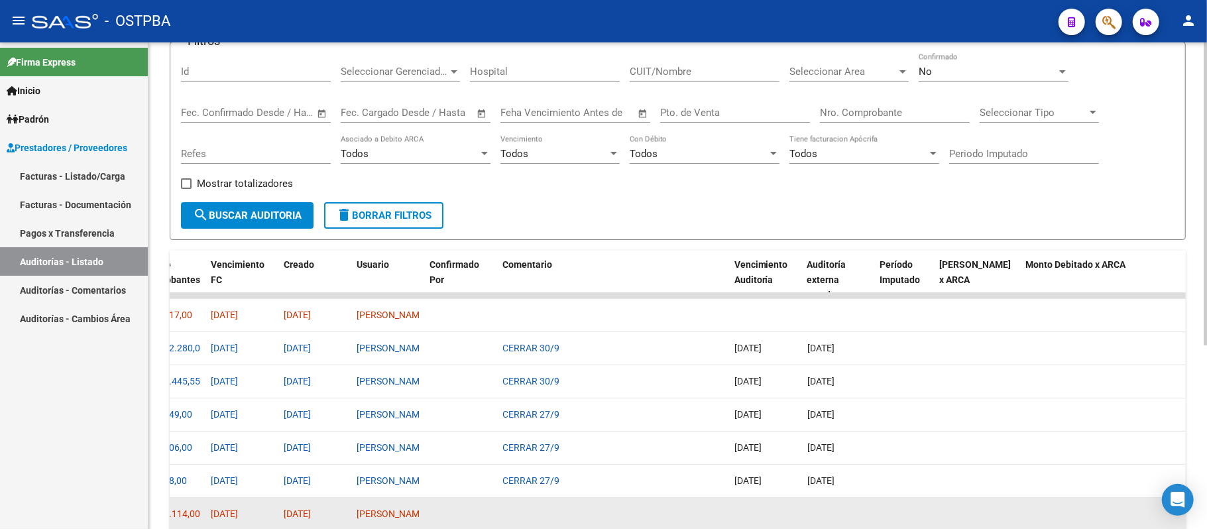
scroll to position [30, 0]
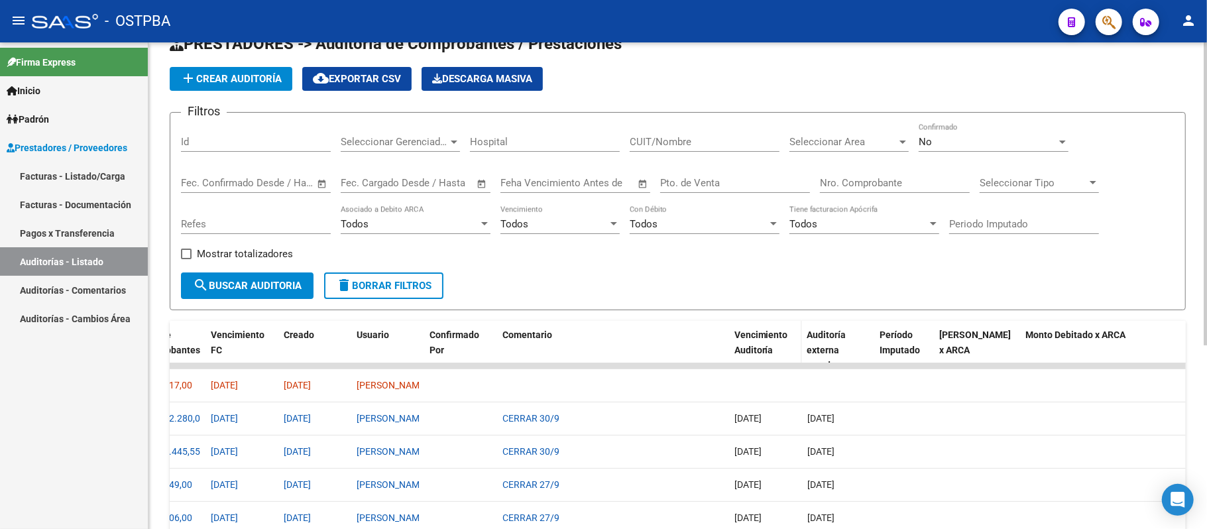
click at [753, 345] on span "Vencimiento Auditoría" at bounding box center [761, 342] width 54 height 26
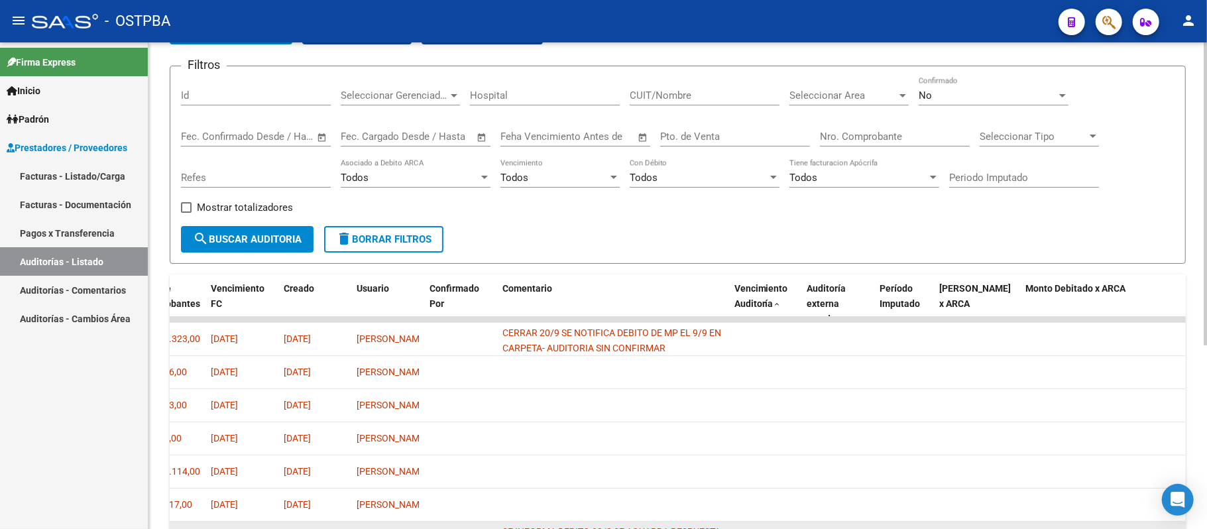
scroll to position [207, 0]
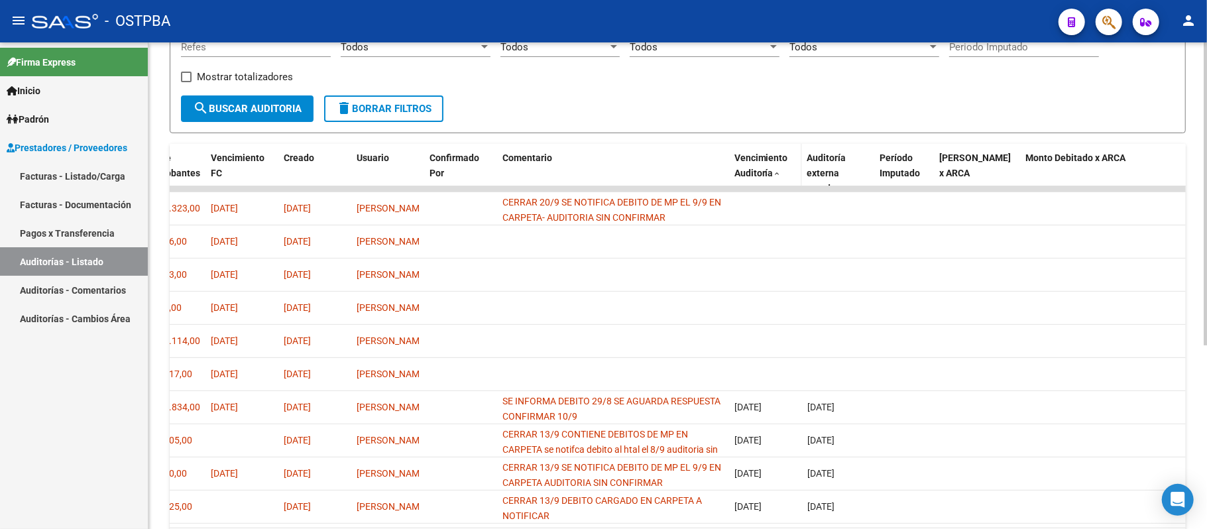
click at [769, 179] on div "Vencimiento Auditoría" at bounding box center [765, 165] width 62 height 30
click at [766, 168] on span "Vencimiento Auditoría" at bounding box center [761, 165] width 54 height 26
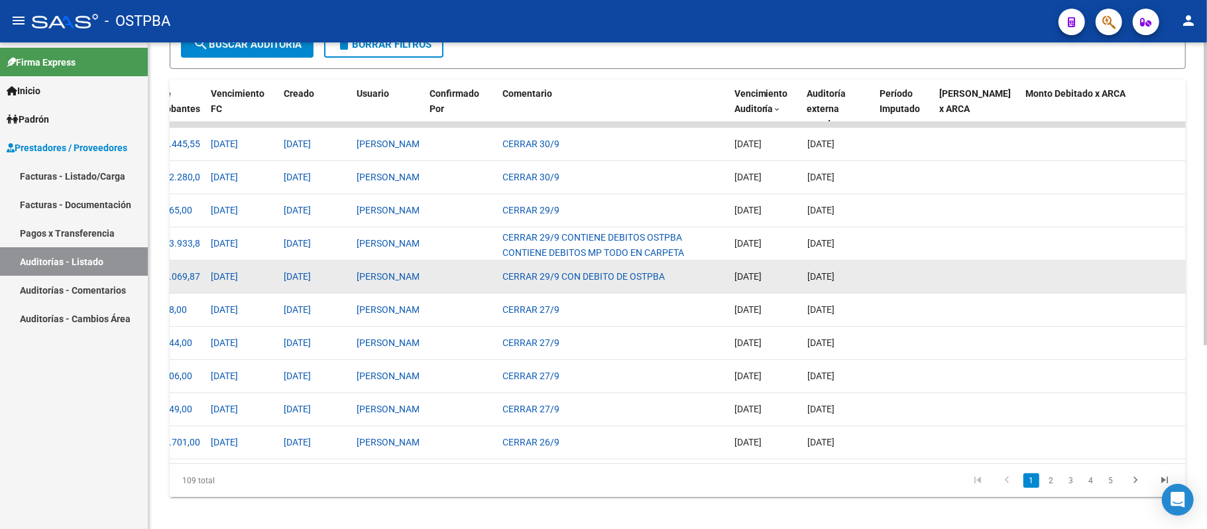
scroll to position [296, 0]
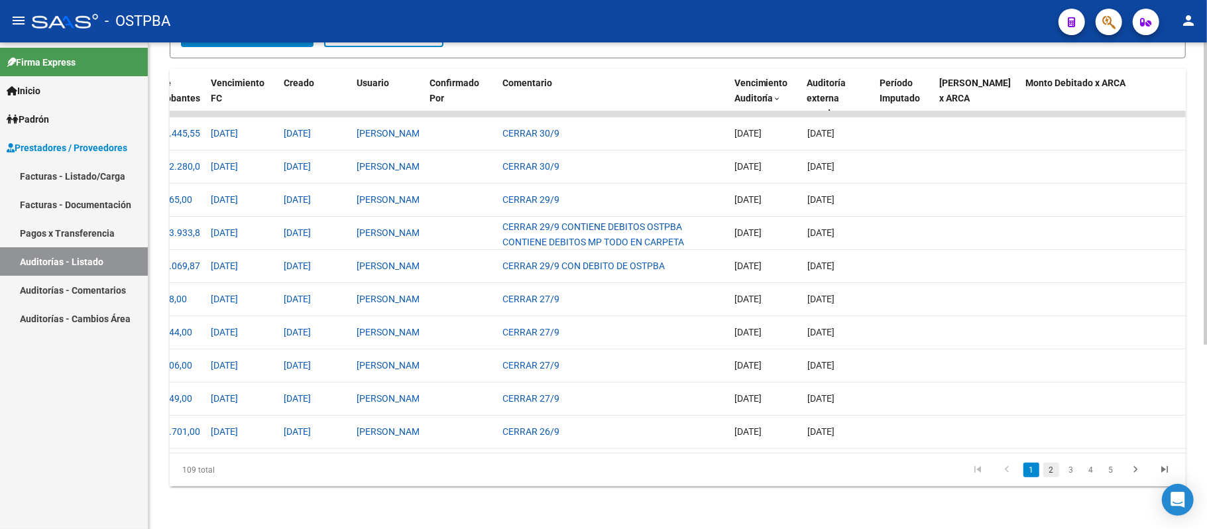
click at [1051, 470] on link "2" at bounding box center [1051, 469] width 16 height 15
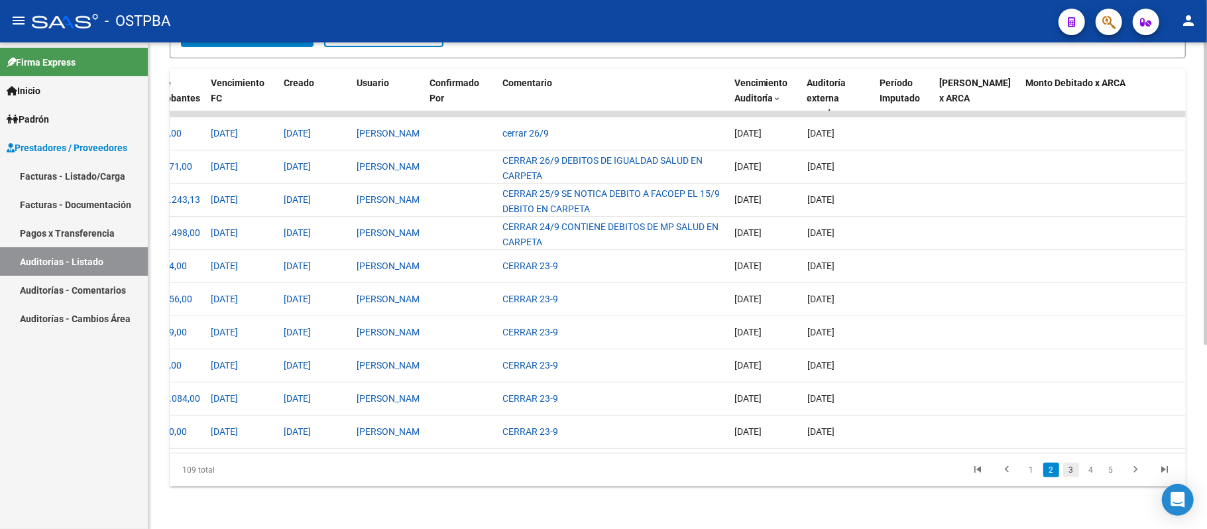
click at [1069, 472] on link "3" at bounding box center [1071, 469] width 16 height 15
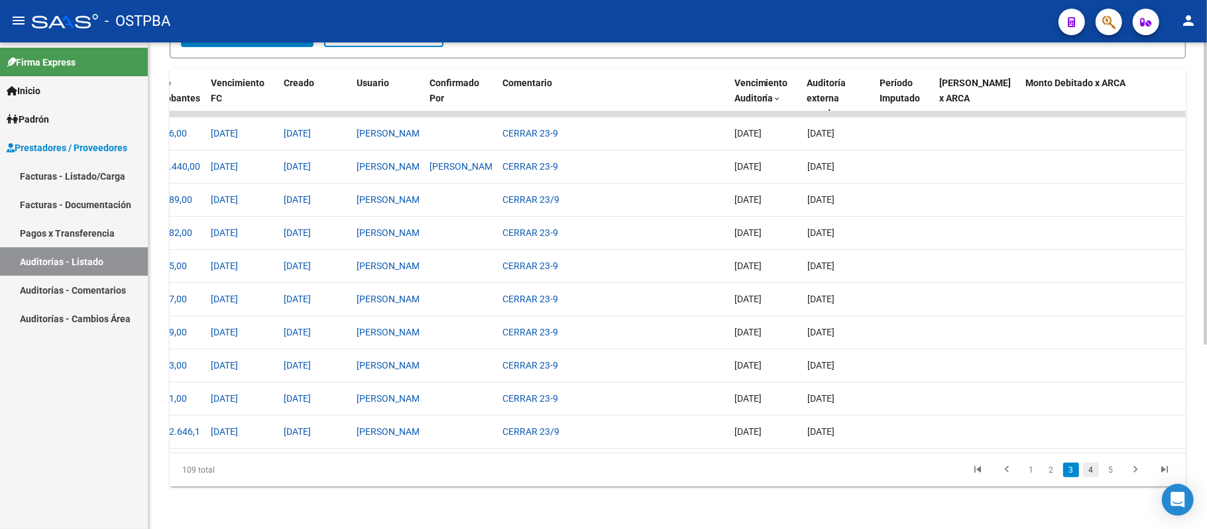
click at [1090, 468] on link "4" at bounding box center [1091, 469] width 16 height 15
click at [1093, 470] on link "5" at bounding box center [1091, 469] width 16 height 15
click at [1096, 470] on link "6" at bounding box center [1091, 469] width 16 height 15
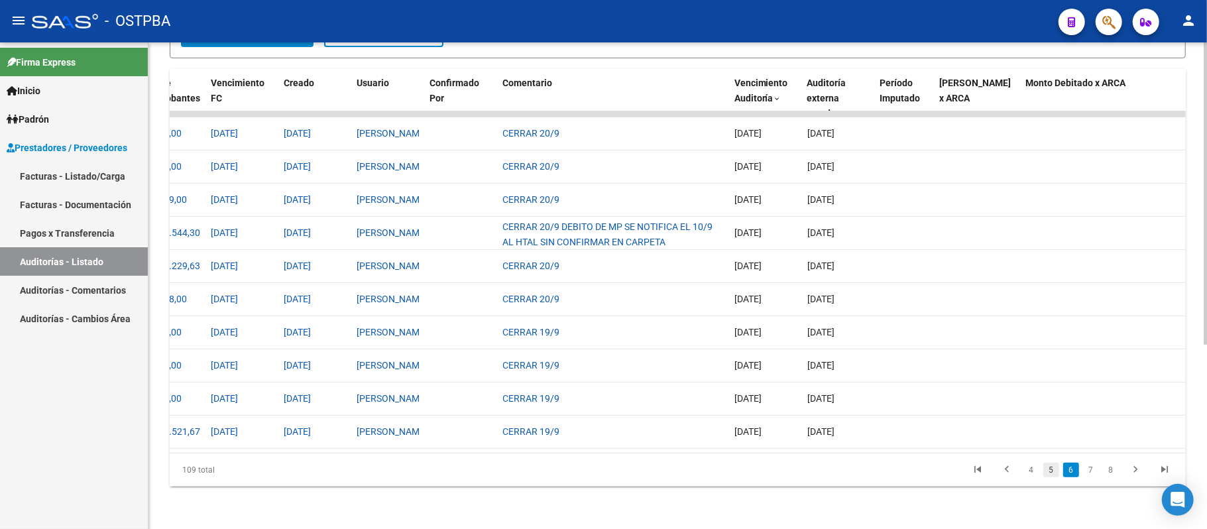
click at [1044, 470] on link "5" at bounding box center [1051, 469] width 16 height 15
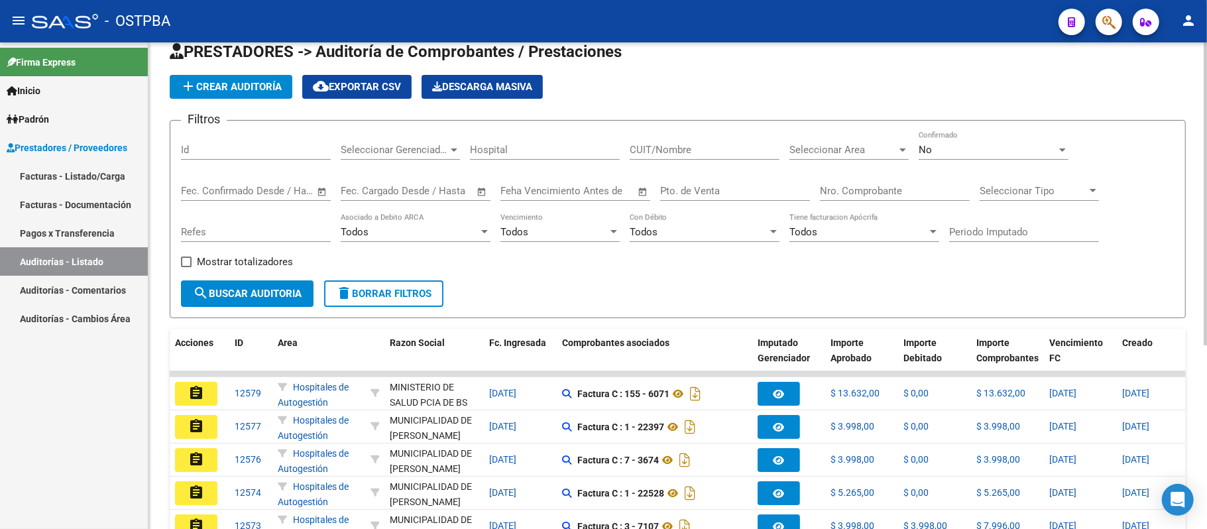
scroll to position [0, 0]
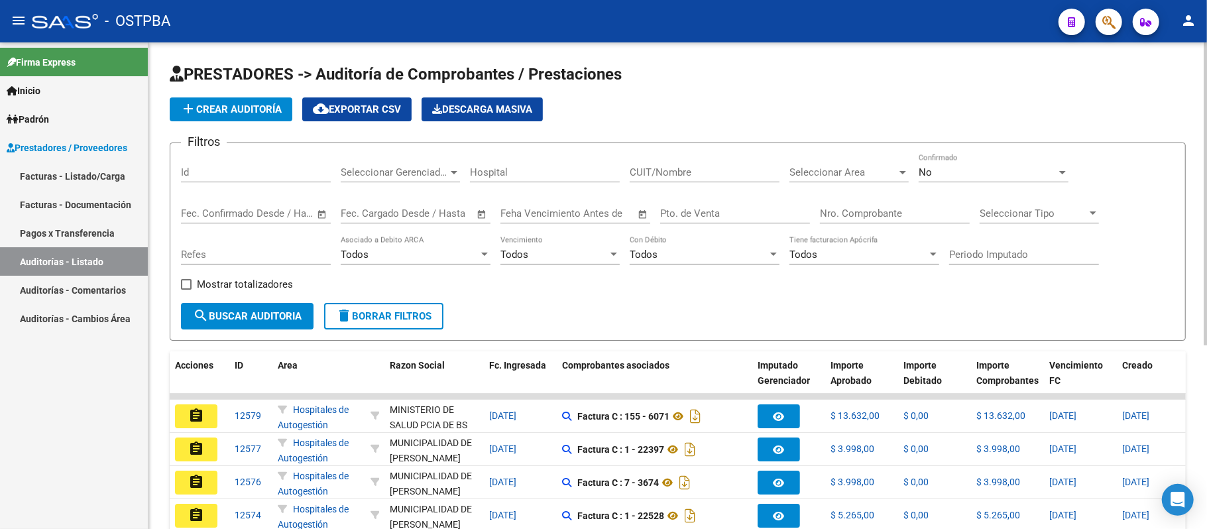
click at [823, 215] on input "Nro. Comprobante" at bounding box center [895, 213] width 150 height 12
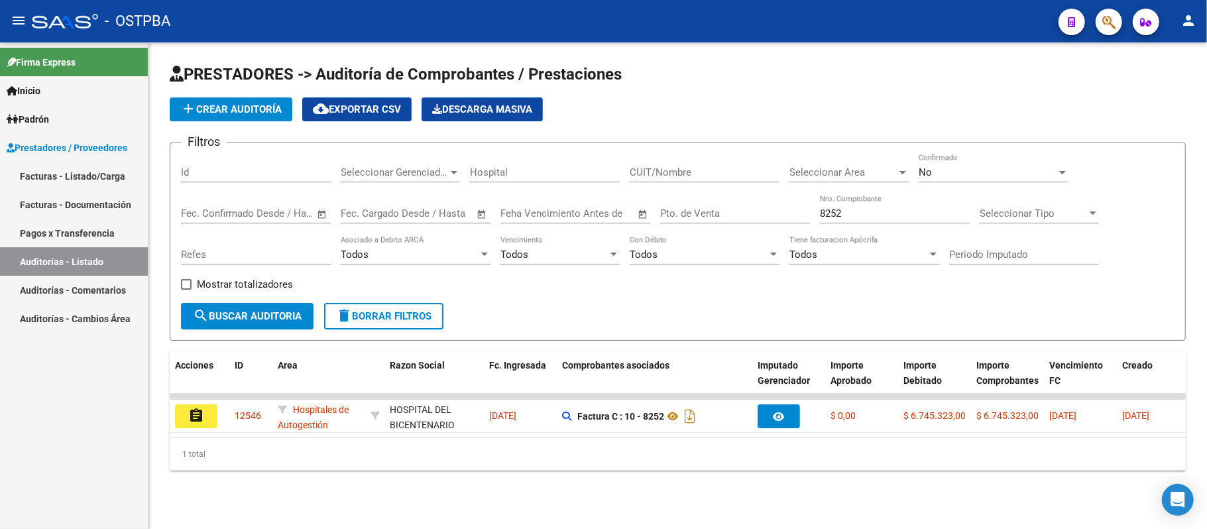
drag, startPoint x: 679, startPoint y: 451, endPoint x: 846, endPoint y: 468, distance: 167.8
click at [846, 468] on div "1 total" at bounding box center [678, 453] width 1016 height 33
drag, startPoint x: 868, startPoint y: 217, endPoint x: 690, endPoint y: 216, distance: 177.6
click at [696, 216] on div "Filtros Id Seleccionar Gerenciador Seleccionar Gerenciador Hospital CUIT/Nombre…" at bounding box center [677, 228] width 993 height 149
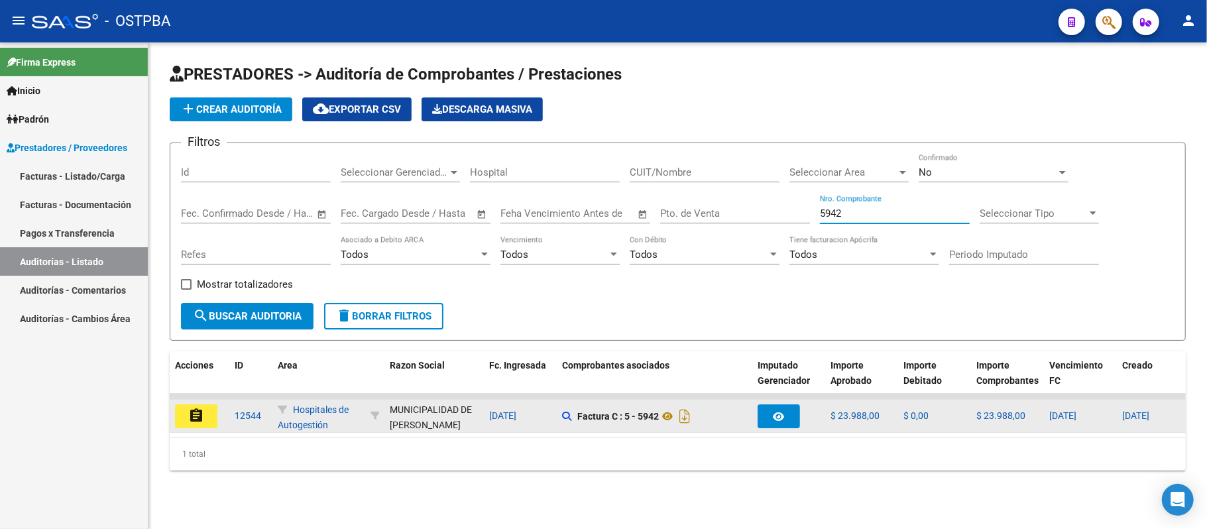
type input "5942"
click at [211, 425] on button "assignment" at bounding box center [196, 416] width 42 height 24
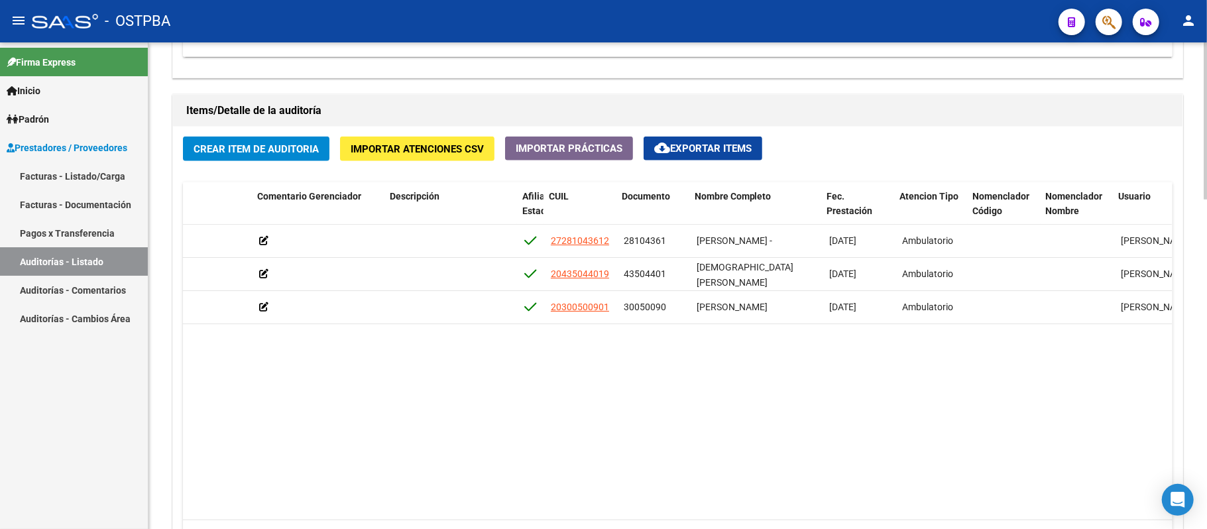
scroll to position [0, 531]
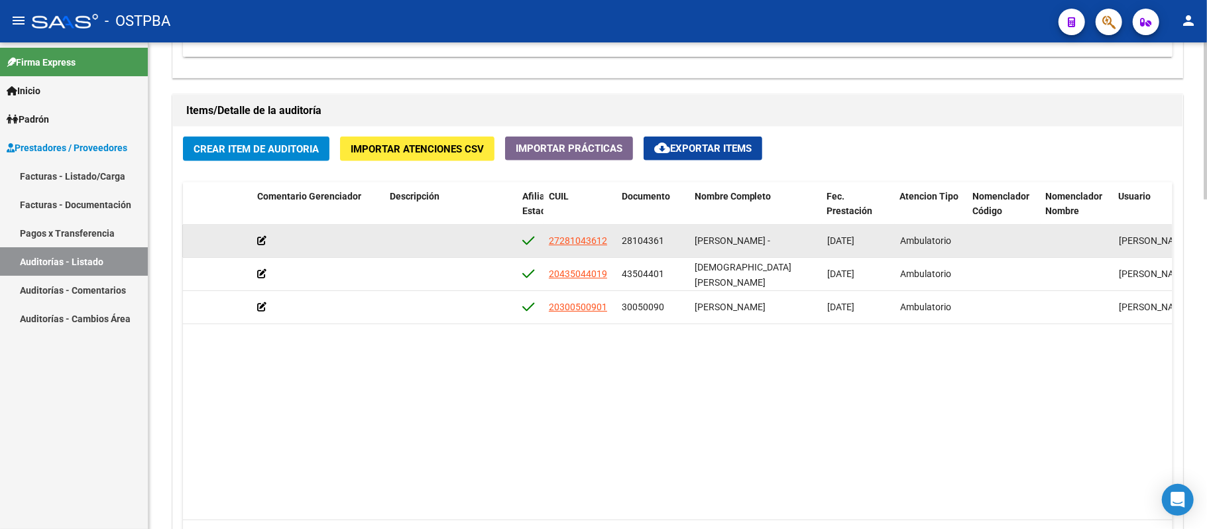
drag, startPoint x: 622, startPoint y: 242, endPoint x: 664, endPoint y: 246, distance: 42.7
click at [664, 246] on div "28104361" at bounding box center [653, 240] width 62 height 15
copy span "28104361"
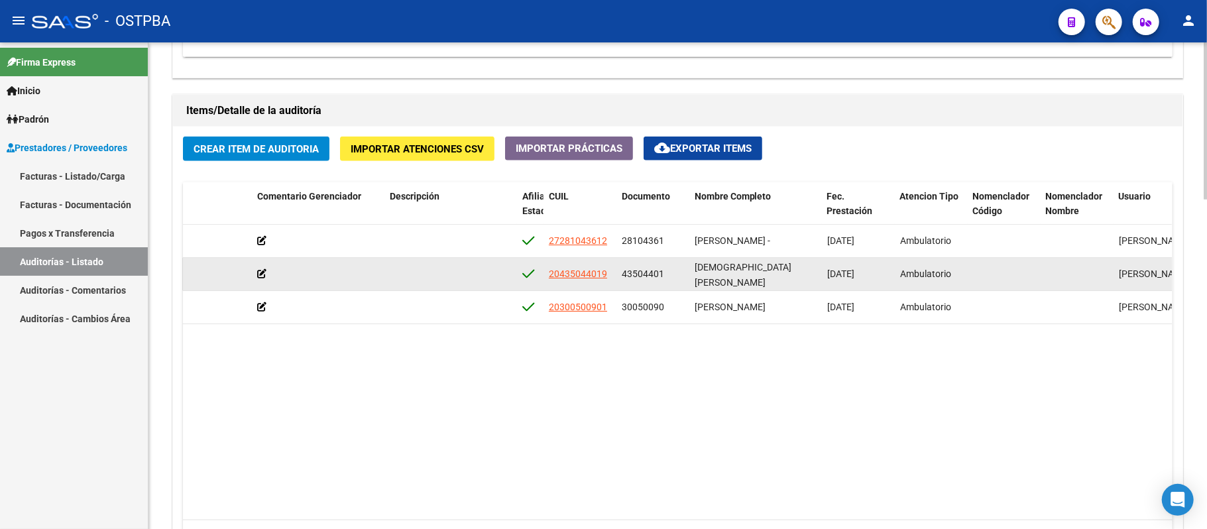
drag, startPoint x: 622, startPoint y: 276, endPoint x: 661, endPoint y: 277, distance: 39.1
click at [661, 277] on span "43504401" at bounding box center [643, 273] width 42 height 11
copy span "43504401"
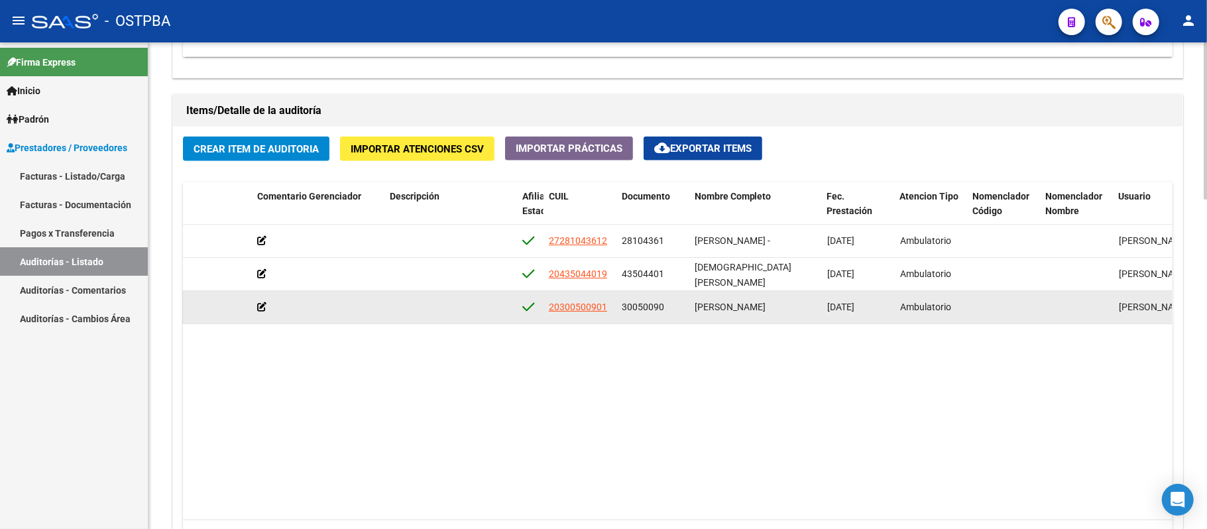
drag, startPoint x: 623, startPoint y: 311, endPoint x: 665, endPoint y: 306, distance: 42.7
click at [665, 306] on div "30050090" at bounding box center [653, 306] width 62 height 15
copy span "30050090"
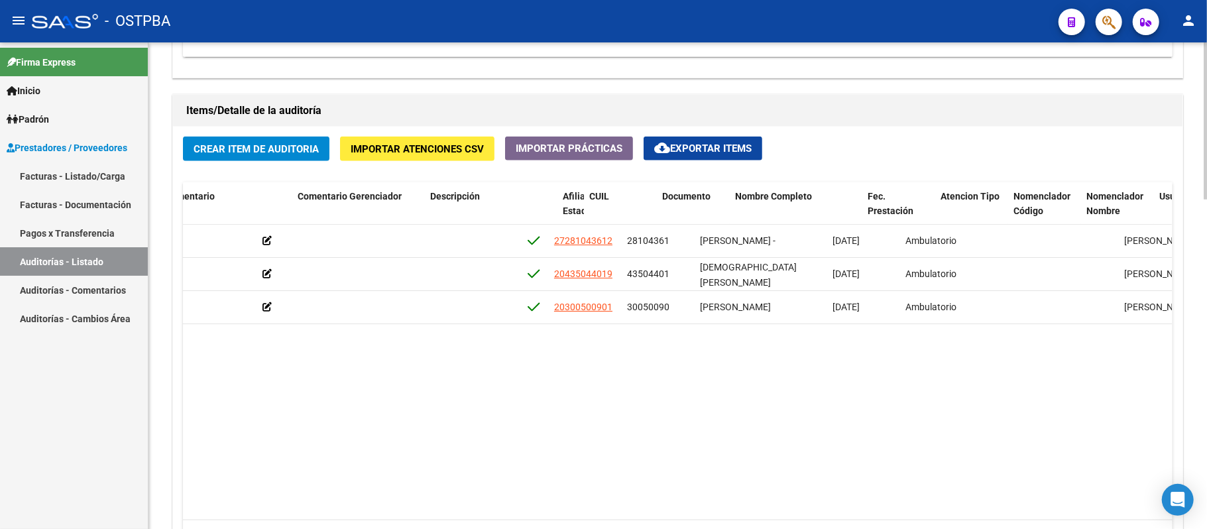
scroll to position [0, 616]
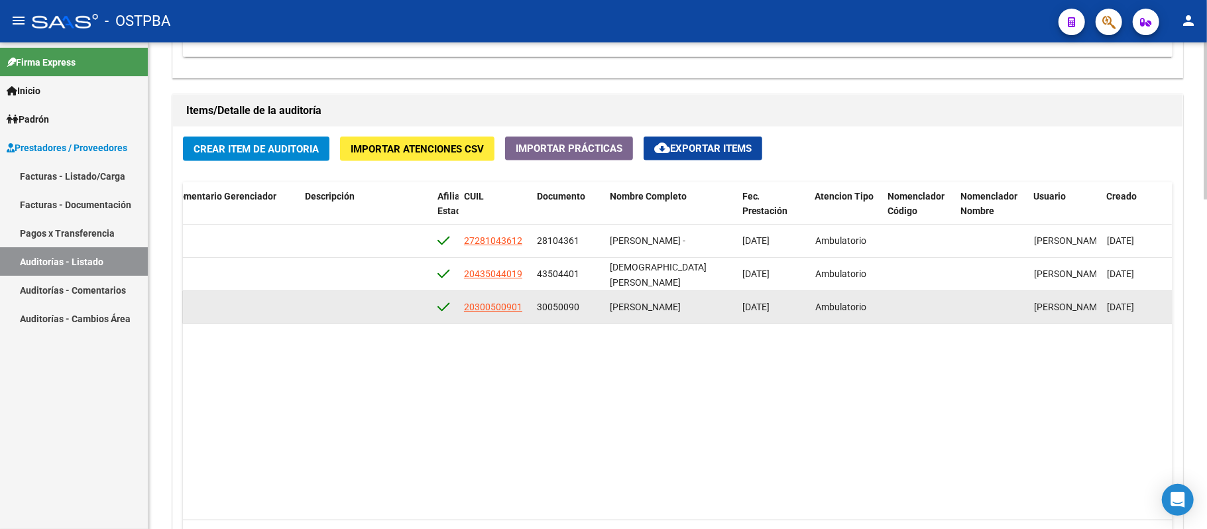
copy span "30050090"
